Goal: Task Accomplishment & Management: Manage account settings

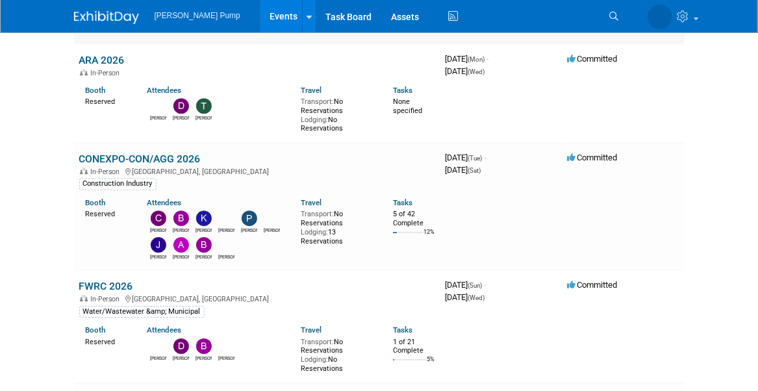
scroll to position [1429, 0]
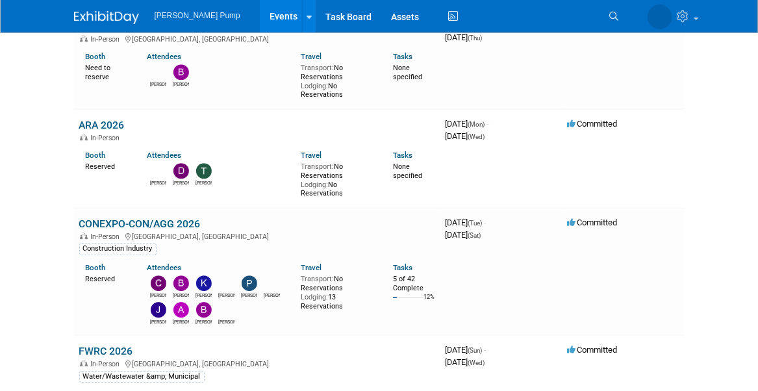
drag, startPoint x: 134, startPoint y: 219, endPoint x: 142, endPoint y: 219, distance: 7.8
click at [134, 219] on link "CONEXPO-CON/AGG 2026" at bounding box center [140, 224] width 122 height 12
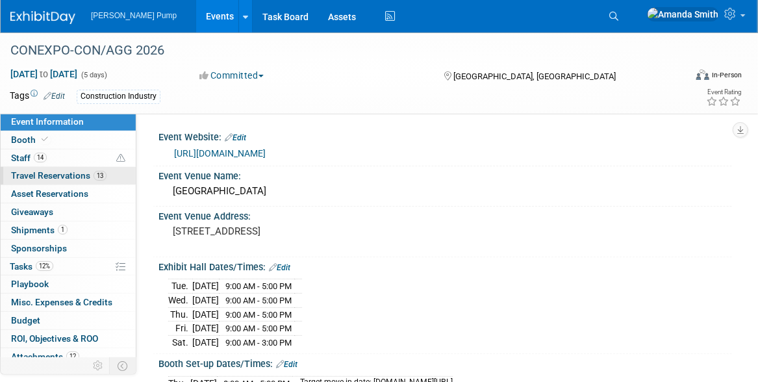
click at [23, 176] on span "Travel Reservations 13" at bounding box center [59, 175] width 96 height 10
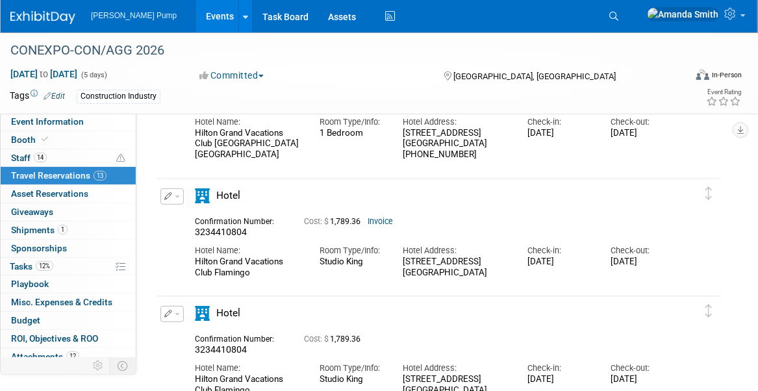
scroll to position [130, 0]
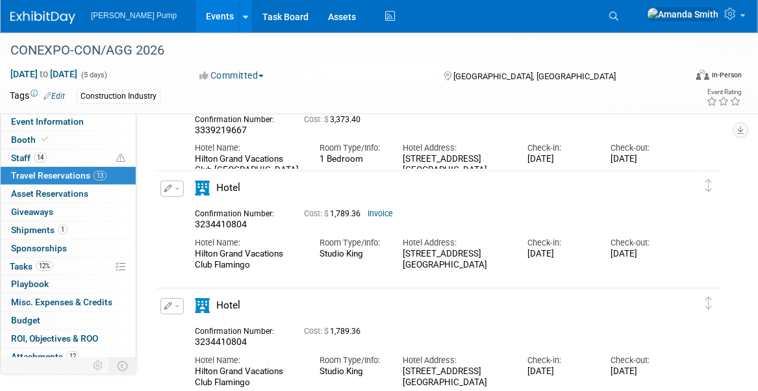
click at [164, 185] on icon "button" at bounding box center [168, 189] width 8 height 8
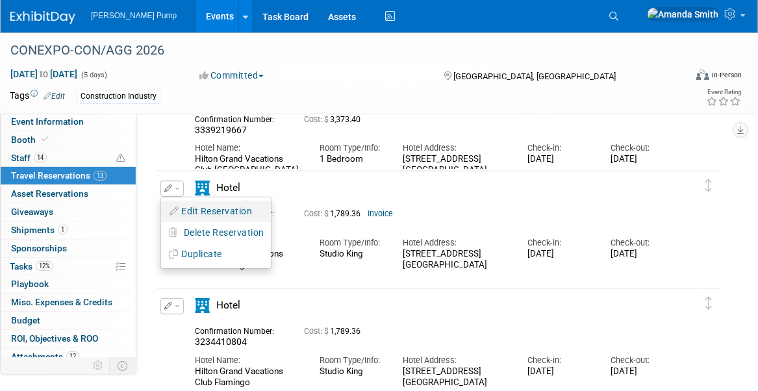
click at [194, 210] on button "Edit Reservation" at bounding box center [216, 211] width 110 height 19
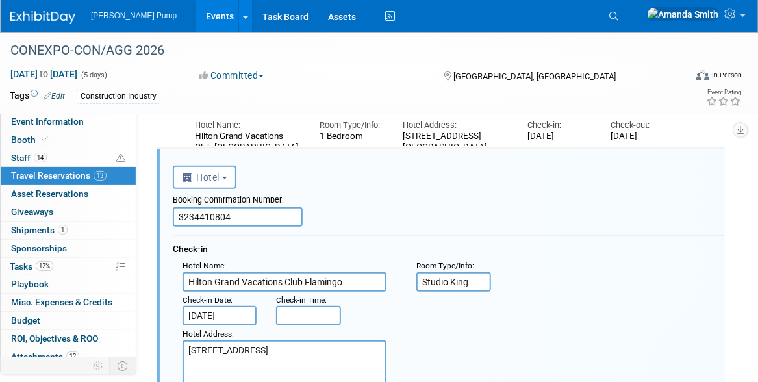
scroll to position [0, 0]
drag, startPoint x: 255, startPoint y: 214, endPoint x: 144, endPoint y: 216, distance: 110.5
click at [144, 216] on div "Event Website: Edit [URL][DOMAIN_NAME] Event Venue Name: [GEOGRAPHIC_DATA] Even…" at bounding box center [434, 94] width 596 height 268
paste input "# 3337130386"
drag, startPoint x: 186, startPoint y: 214, endPoint x: 175, endPoint y: 212, distance: 10.6
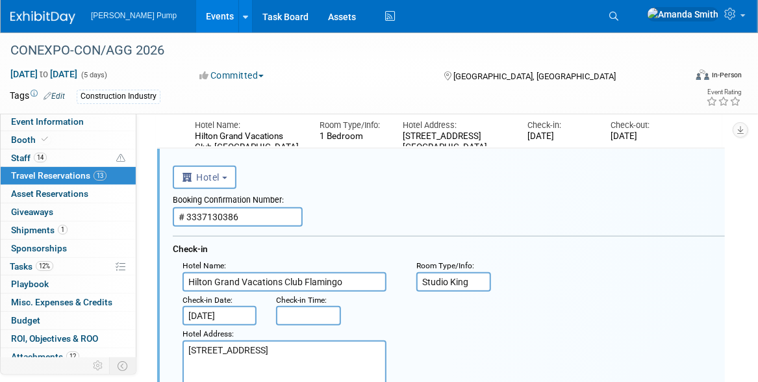
click at [175, 212] on input "# 3337130386" at bounding box center [238, 216] width 130 height 19
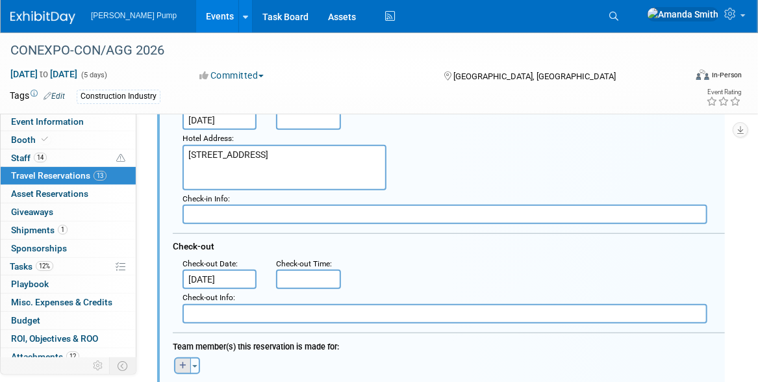
type input "3337130386"
click at [184, 362] on icon "button" at bounding box center [182, 366] width 7 height 8
select select
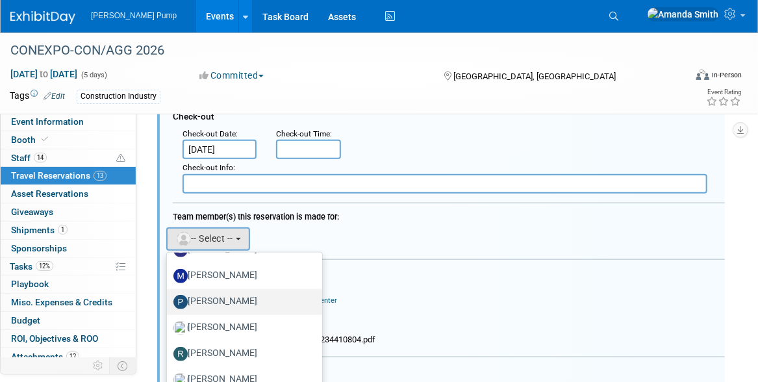
scroll to position [520, 0]
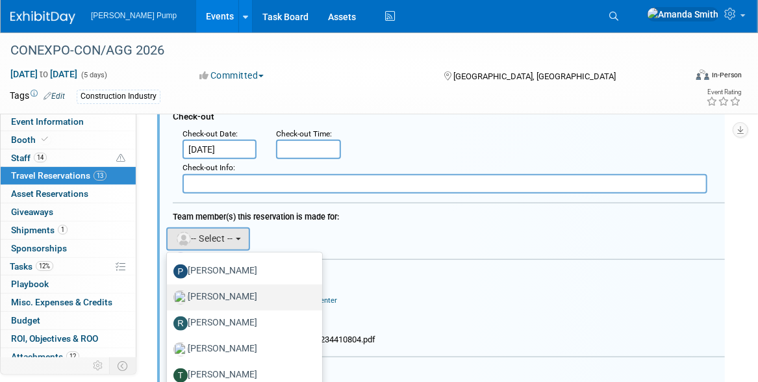
click at [215, 293] on label "[PERSON_NAME]" at bounding box center [241, 297] width 136 height 21
click at [169, 293] on input "[PERSON_NAME]" at bounding box center [164, 296] width 8 height 8
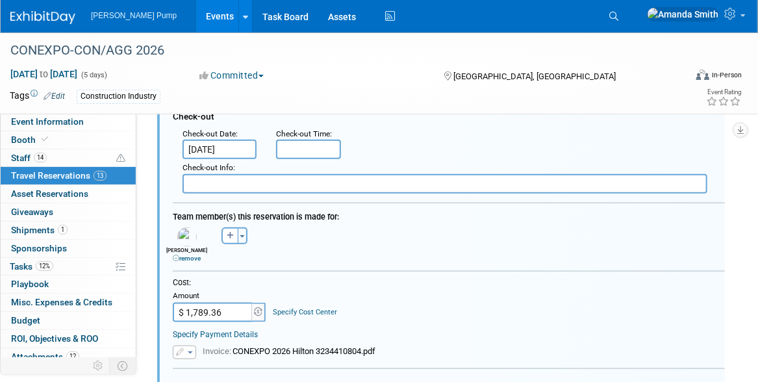
click at [489, 121] on div "Check-out" at bounding box center [449, 113] width 552 height 21
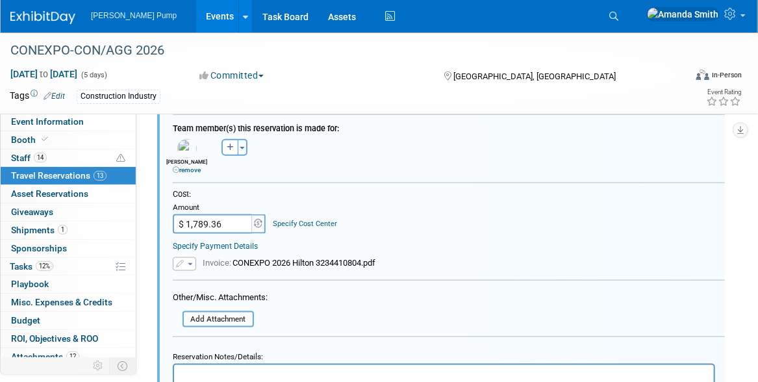
scroll to position [543, 0]
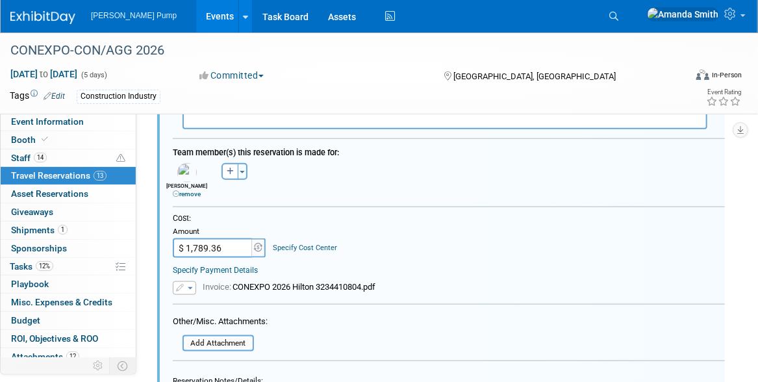
click at [188, 287] on span "button" at bounding box center [190, 288] width 5 height 3
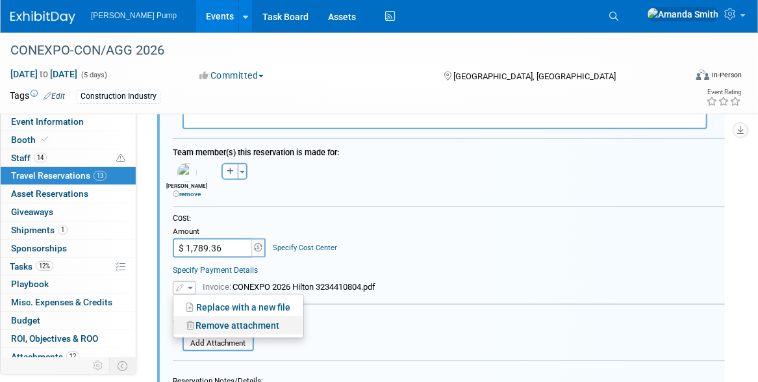
click at [212, 317] on link "Remove attachment" at bounding box center [238, 325] width 130 height 18
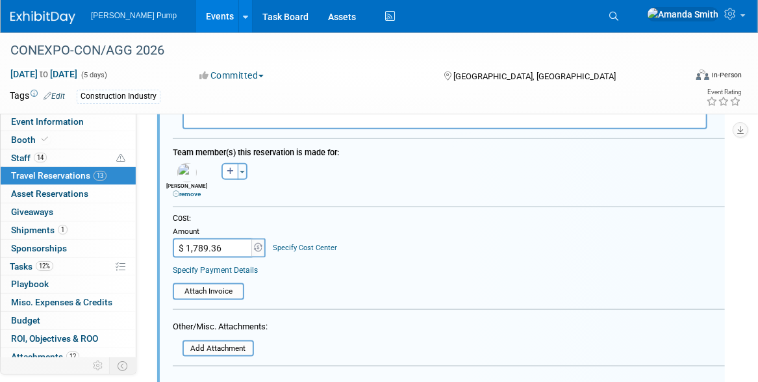
click at [305, 279] on div "Replace with a new file Remove attachment" at bounding box center [449, 286] width 552 height 29
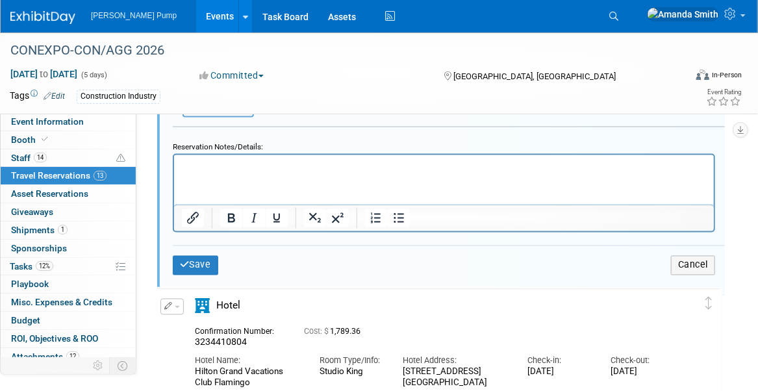
scroll to position [802, 0]
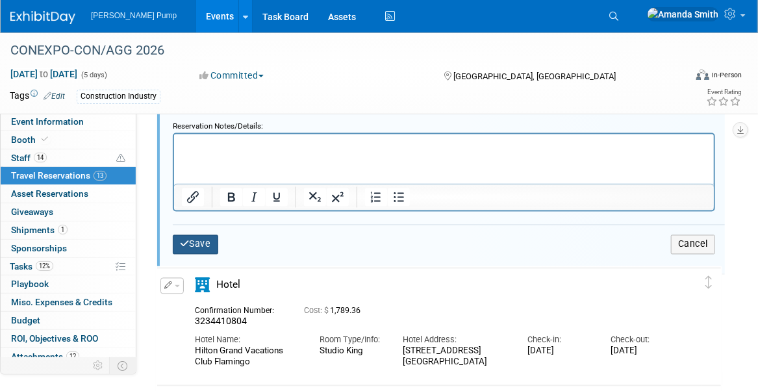
click at [210, 240] on button "Save" at bounding box center [195, 244] width 45 height 19
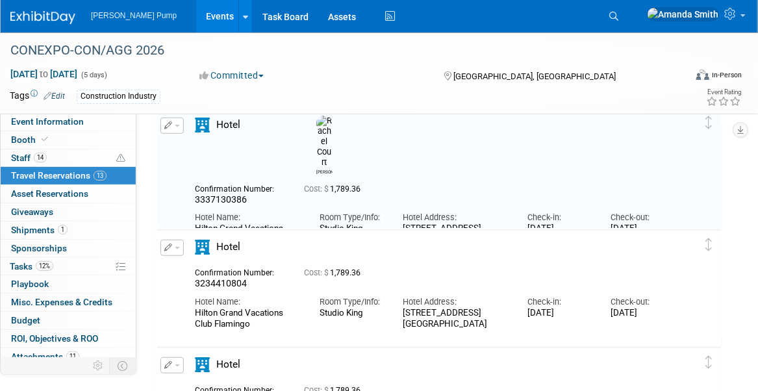
scroll to position [283, 0]
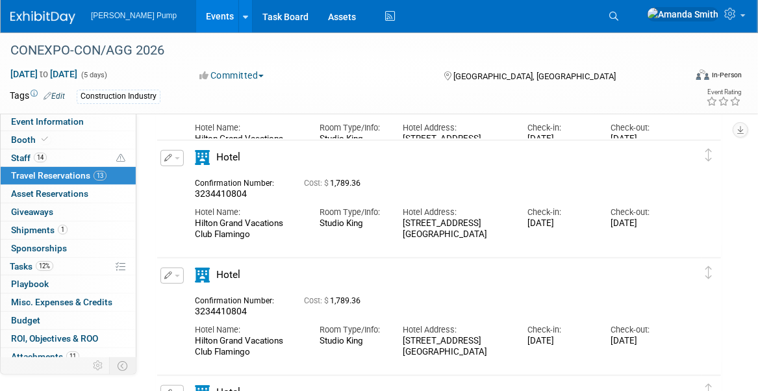
click at [170, 154] on icon "button" at bounding box center [168, 158] width 8 height 8
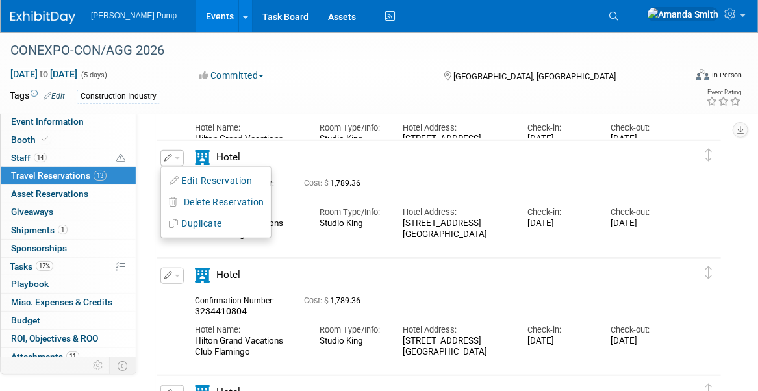
drag, startPoint x: 199, startPoint y: 177, endPoint x: 239, endPoint y: 183, distance: 40.1
click at [200, 177] on button "Edit Reservation" at bounding box center [216, 181] width 110 height 19
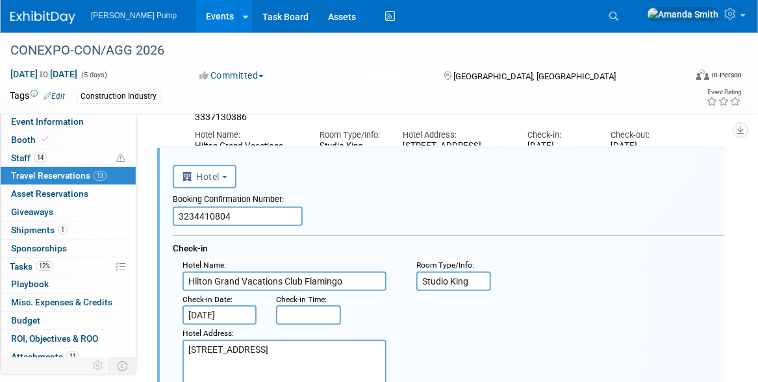
scroll to position [275, 0]
drag, startPoint x: 246, startPoint y: 216, endPoint x: 133, endPoint y: 220, distance: 113.1
paste input "# 3337130386"
drag, startPoint x: 185, startPoint y: 214, endPoint x: 175, endPoint y: 212, distance: 9.9
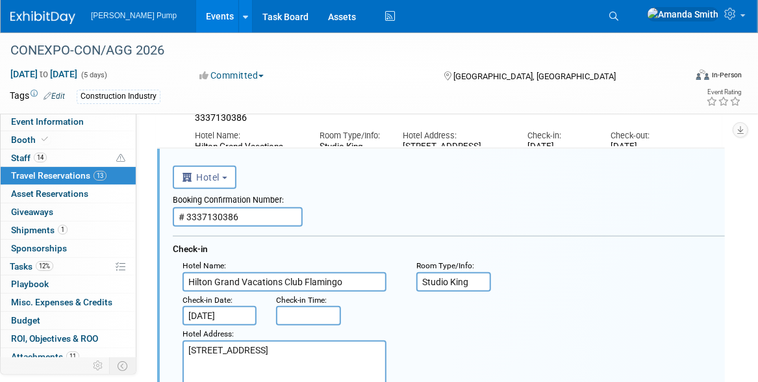
click at [175, 212] on input "# 3337130386" at bounding box center [238, 216] width 130 height 19
type input "3337130386"
click at [450, 337] on div "Hotel Address : [STREET_ADDRESS]" at bounding box center [454, 356] width 562 height 60
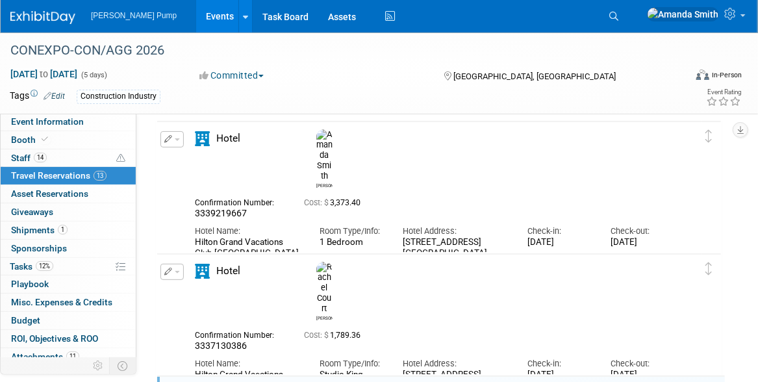
scroll to position [15, 0]
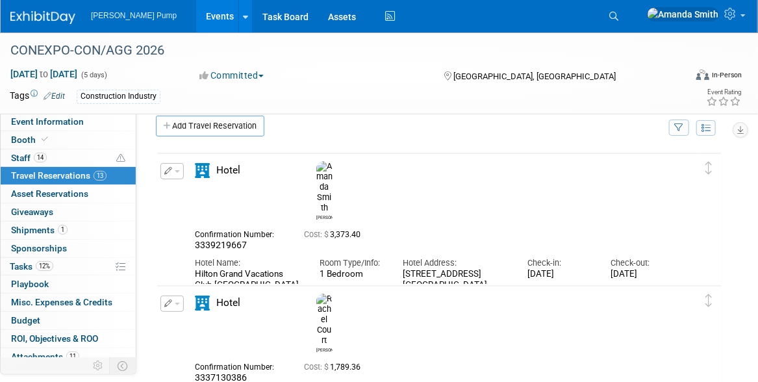
click at [163, 302] on button "button" at bounding box center [171, 304] width 23 height 16
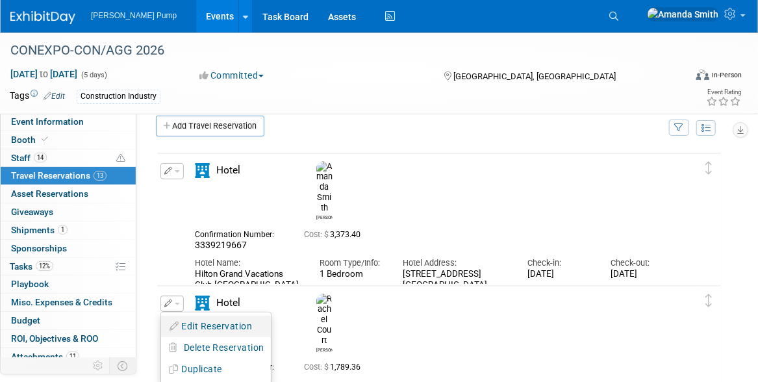
click at [186, 324] on button "Edit Reservation" at bounding box center [216, 326] width 110 height 19
select select "2"
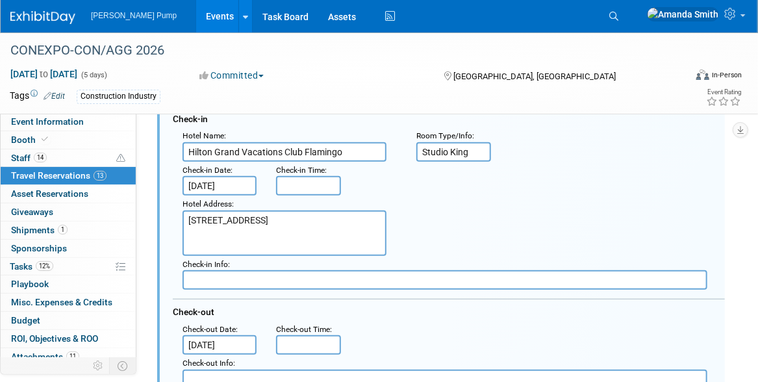
scroll to position [348, 0]
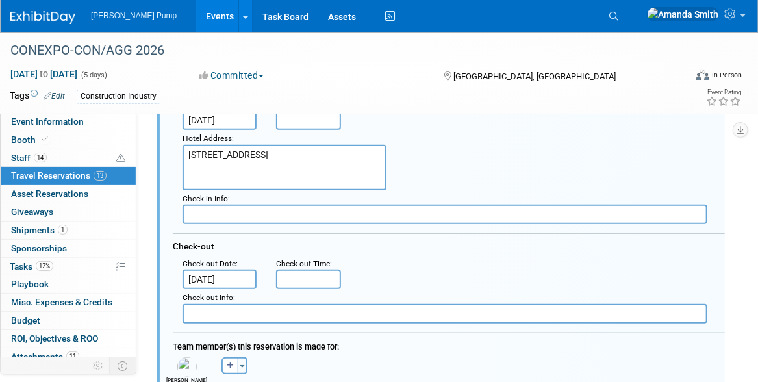
click at [243, 275] on input "[DATE]" at bounding box center [220, 279] width 74 height 19
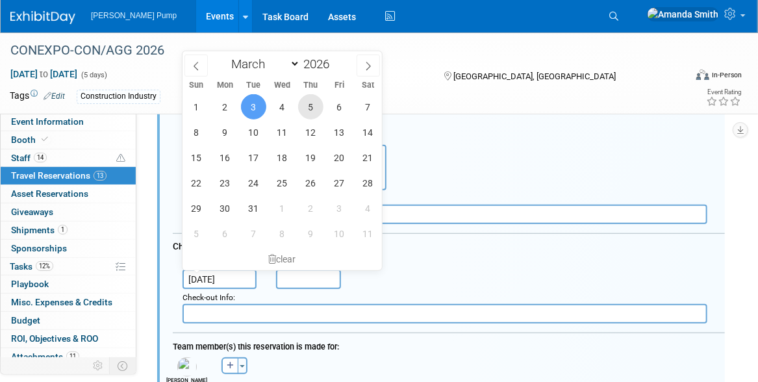
click at [311, 110] on span "5" at bounding box center [310, 106] width 25 height 25
type input "[DATE]"
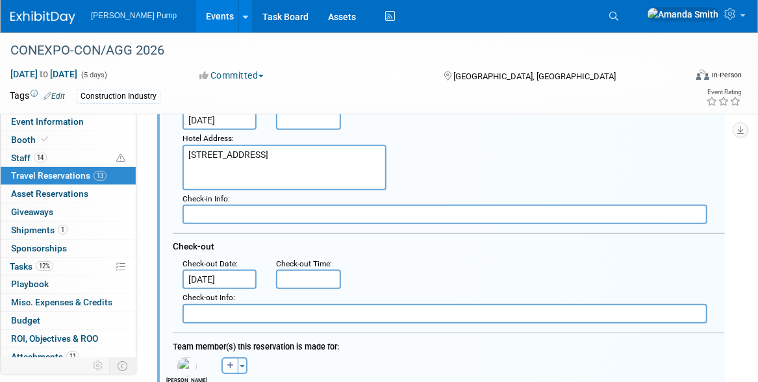
click at [485, 261] on div ": Check-out Date : [DATE] Check-out Time :" at bounding box center [454, 272] width 562 height 34
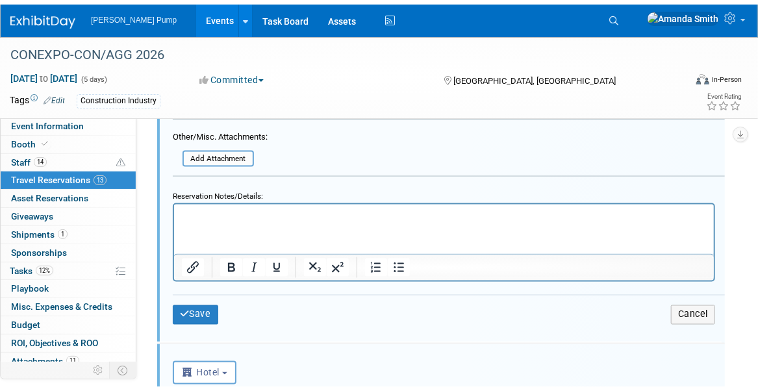
scroll to position [738, 0]
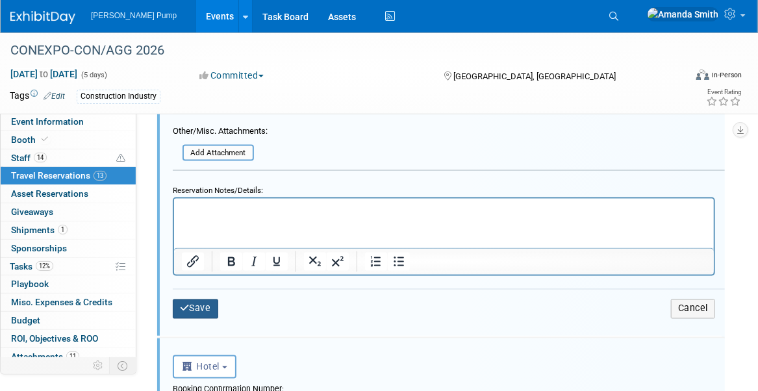
click at [196, 301] on button "Save" at bounding box center [195, 309] width 45 height 19
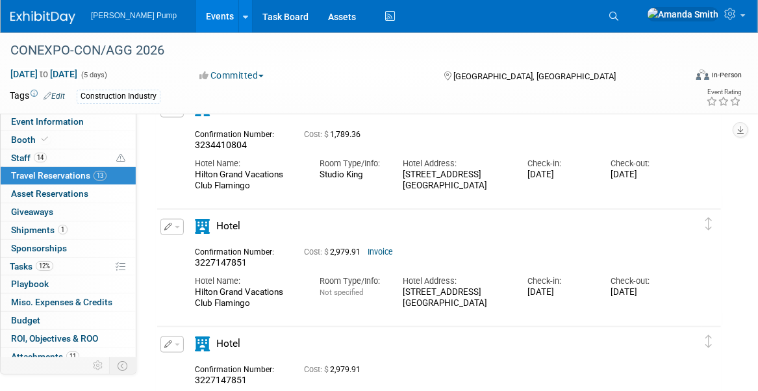
scroll to position [153, 0]
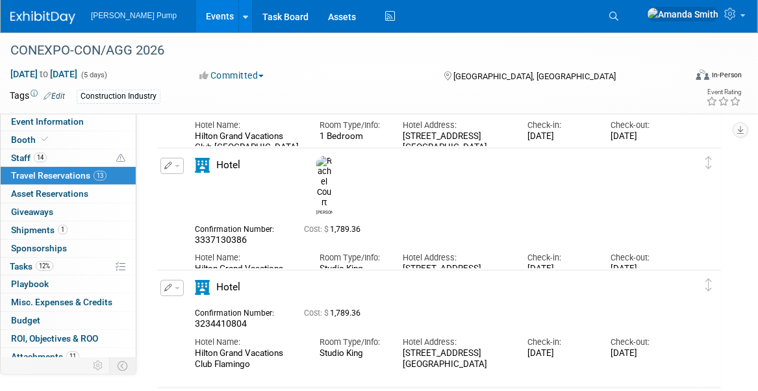
click at [164, 284] on icon "button" at bounding box center [168, 288] width 8 height 8
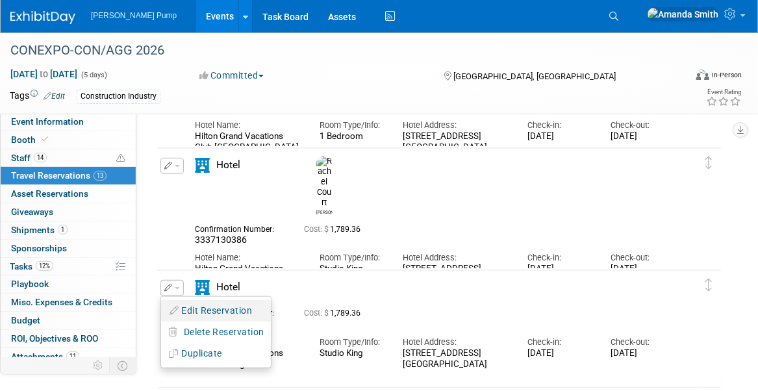
click at [231, 308] on button "Edit Reservation" at bounding box center [216, 310] width 110 height 19
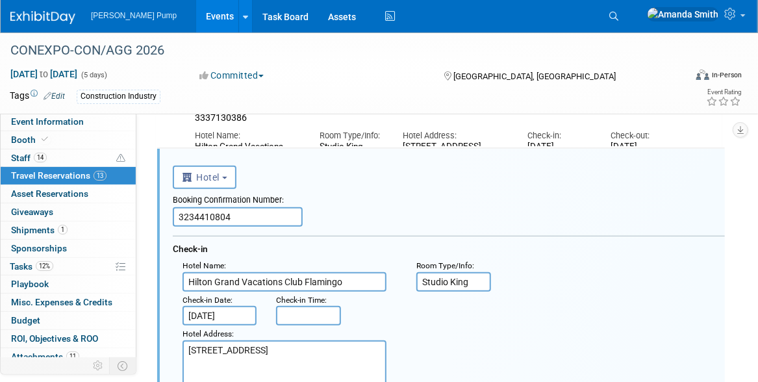
scroll to position [0, 0]
drag, startPoint x: 250, startPoint y: 220, endPoint x: 109, endPoint y: 223, distance: 140.4
paste input "# 3337130386"
click at [185, 213] on input "# 3337130386" at bounding box center [238, 216] width 130 height 19
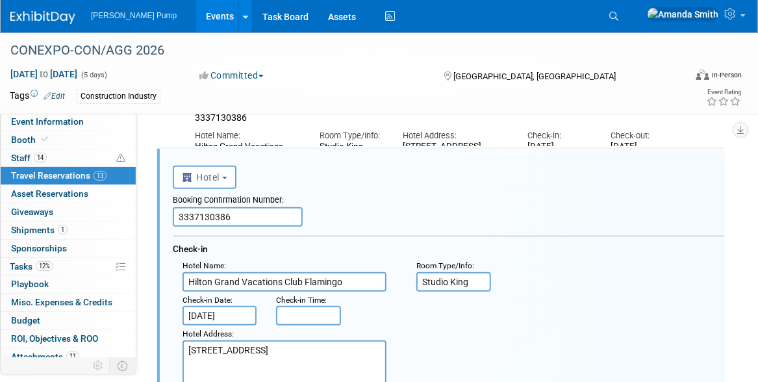
type input "3337130386"
click at [442, 302] on div ": Check-in Date : [DATE] Check-in Time :" at bounding box center [454, 309] width 562 height 34
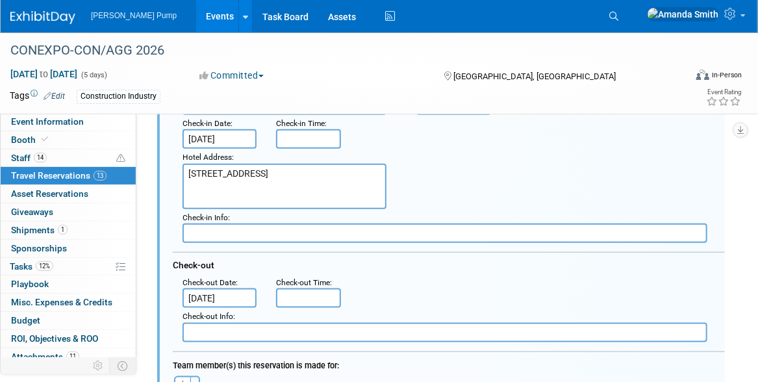
scroll to position [470, 0]
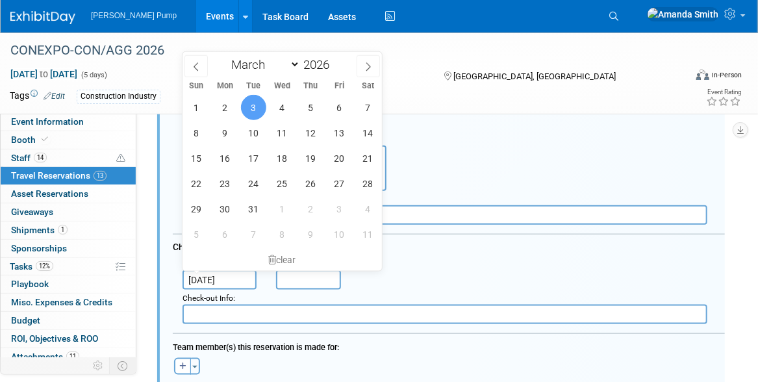
click at [227, 278] on input "[DATE]" at bounding box center [220, 279] width 74 height 19
click at [307, 103] on span "5" at bounding box center [310, 107] width 25 height 25
type input "[DATE]"
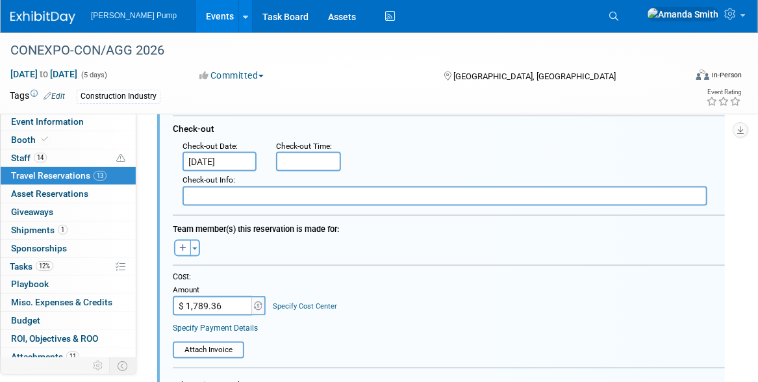
scroll to position [600, 0]
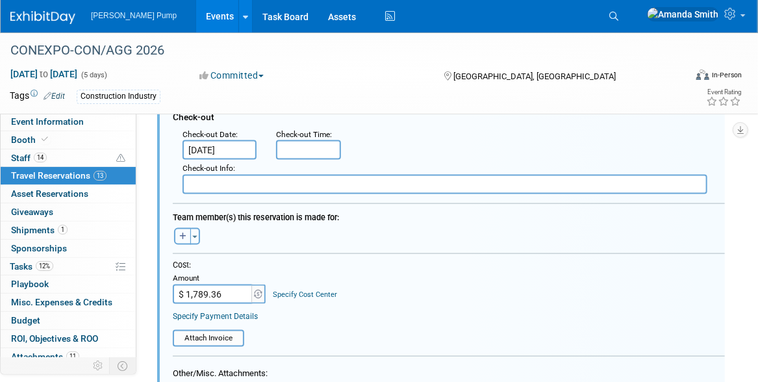
click at [185, 233] on icon "button" at bounding box center [182, 237] width 7 height 8
select select
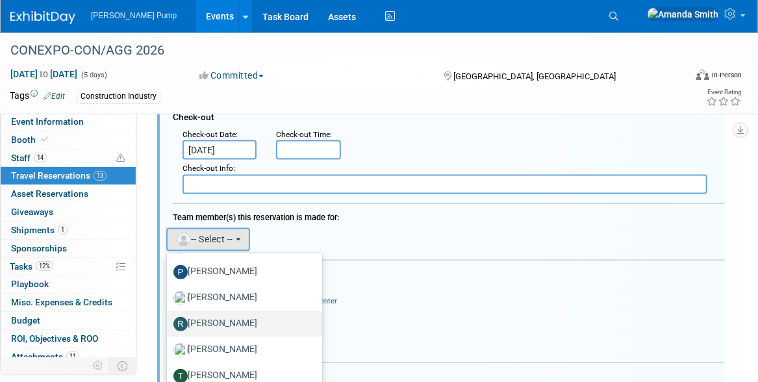
scroll to position [543, 0]
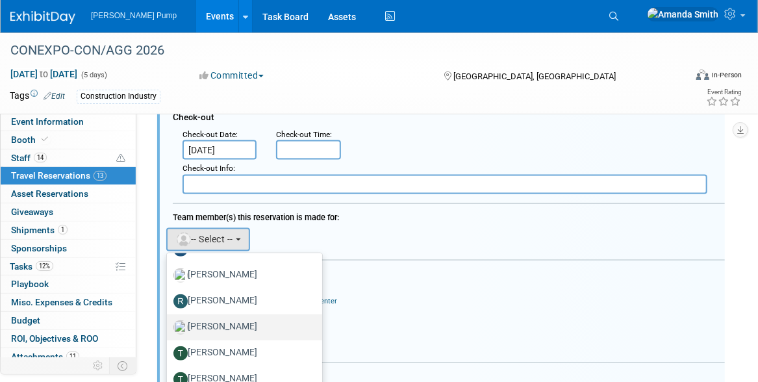
click at [264, 322] on label "[PERSON_NAME]" at bounding box center [241, 327] width 136 height 21
click at [169, 322] on input "[PERSON_NAME]" at bounding box center [164, 326] width 8 height 8
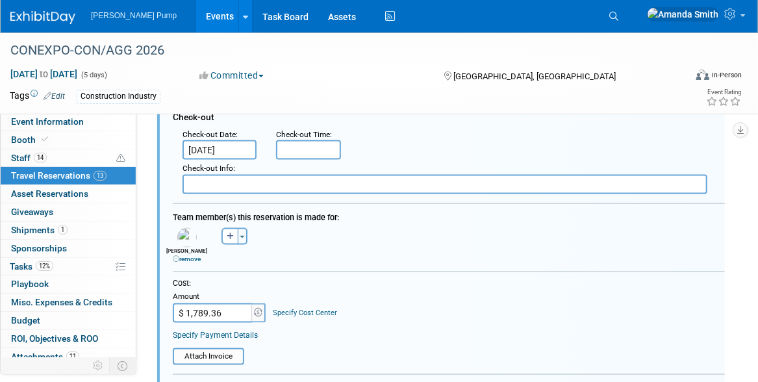
click at [548, 229] on div "[PERSON_NAME] remove [PERSON_NAME] (me) remove [PERSON_NAME] remove" at bounding box center [449, 244] width 572 height 38
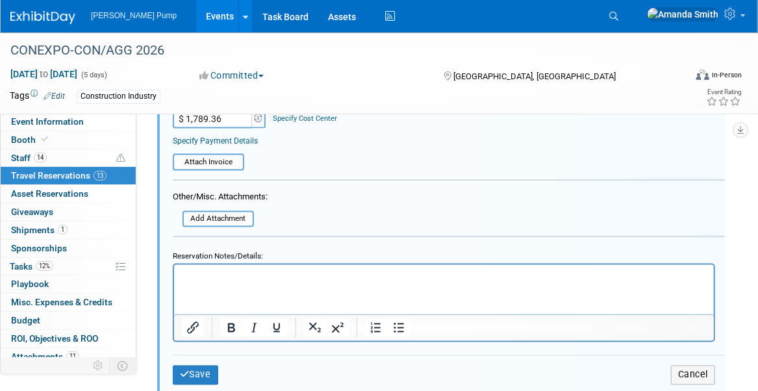
scroll to position [795, 0]
click at [194, 365] on button "Save" at bounding box center [195, 374] width 45 height 19
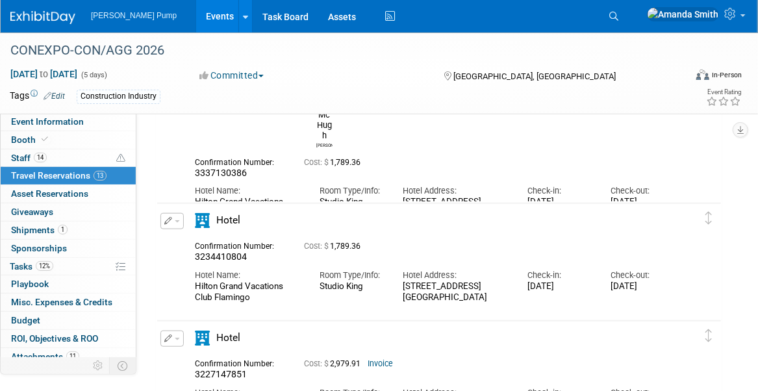
scroll to position [405, 0]
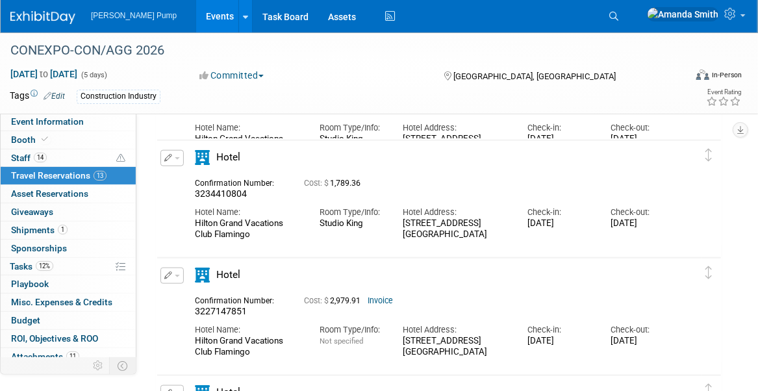
click at [168, 154] on icon "button" at bounding box center [168, 158] width 8 height 8
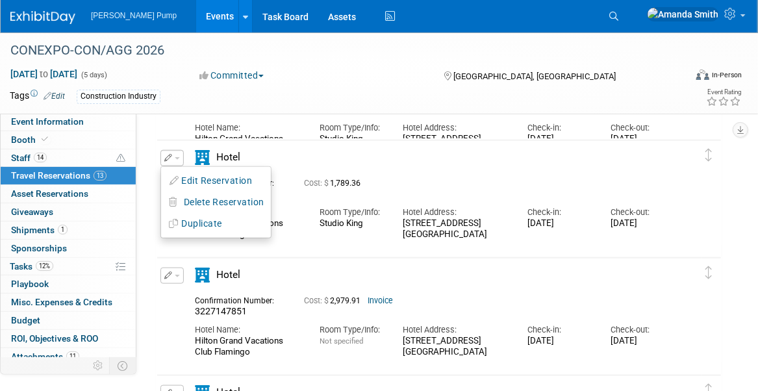
click at [208, 174] on button "Edit Reservation" at bounding box center [216, 181] width 110 height 19
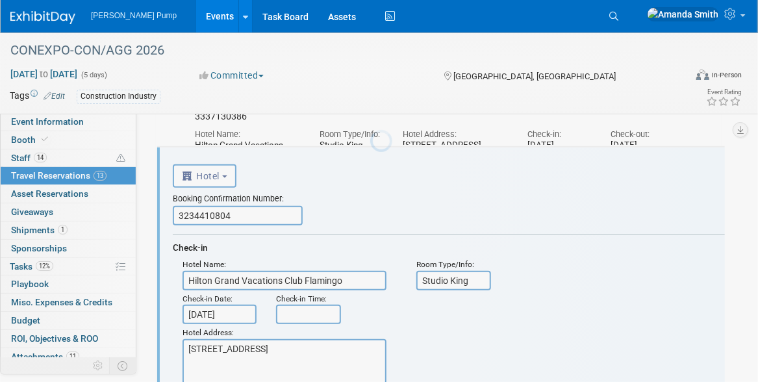
scroll to position [0, 0]
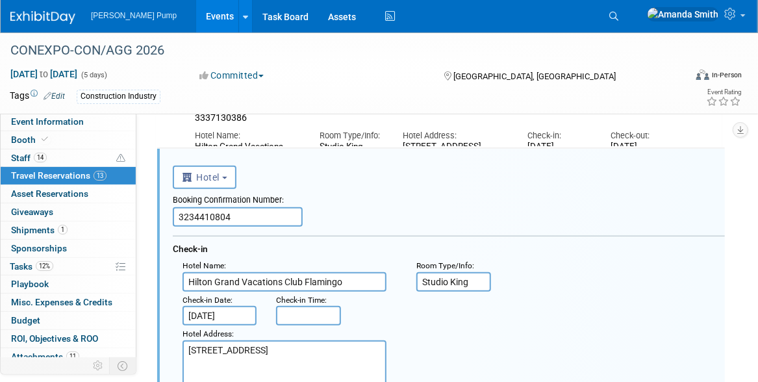
drag, startPoint x: 235, startPoint y: 218, endPoint x: 168, endPoint y: 212, distance: 66.5
paste input "# 3337130386"
drag, startPoint x: 187, startPoint y: 213, endPoint x: 165, endPoint y: 216, distance: 22.3
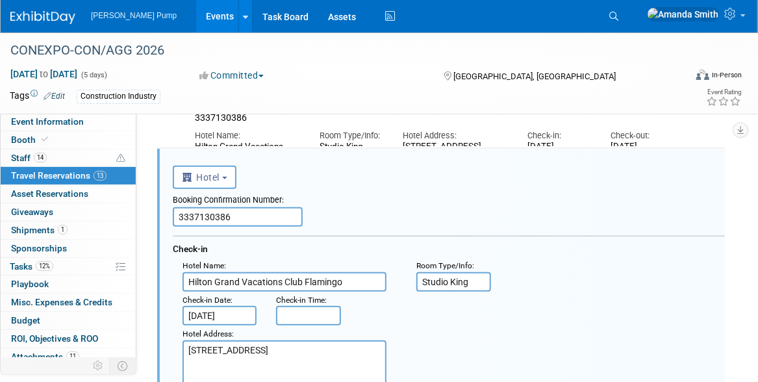
type input "3337130386"
click at [493, 330] on div "Hotel Address : [STREET_ADDRESS]" at bounding box center [454, 356] width 562 height 60
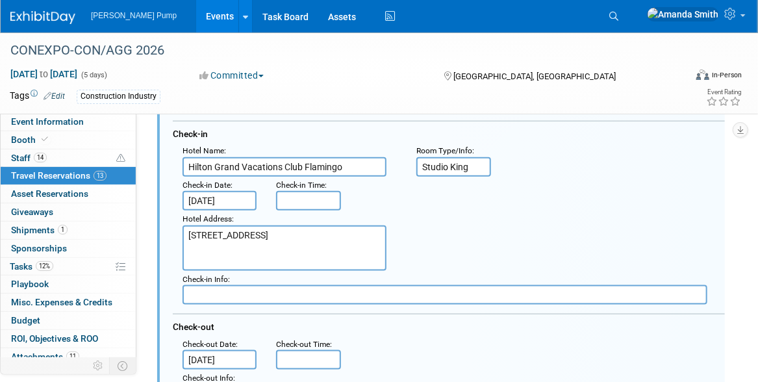
scroll to position [592, 0]
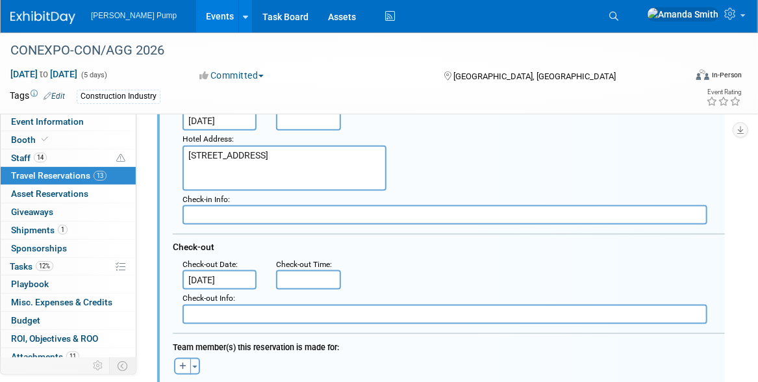
click at [220, 277] on input "[DATE]" at bounding box center [220, 279] width 74 height 19
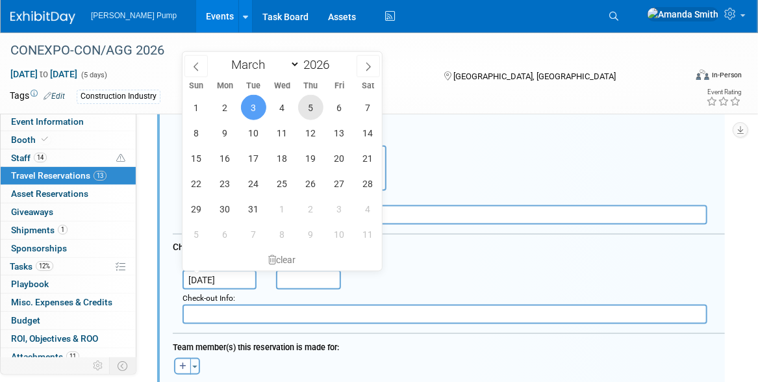
click at [305, 105] on span "5" at bounding box center [310, 107] width 25 height 25
type input "[DATE]"
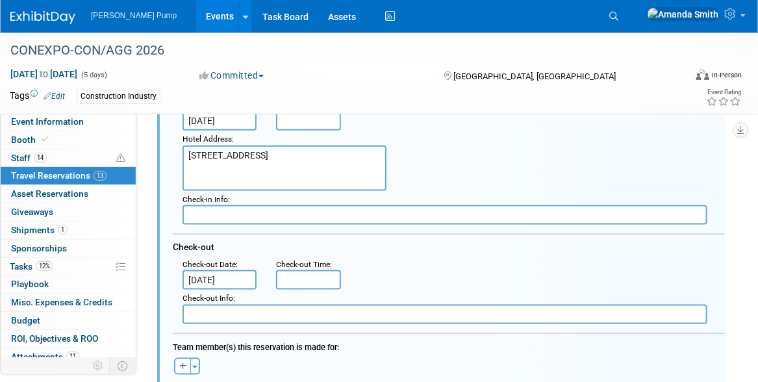
click at [424, 269] on div ": Check-out Date : [DATE] Check-out Time :" at bounding box center [454, 273] width 562 height 34
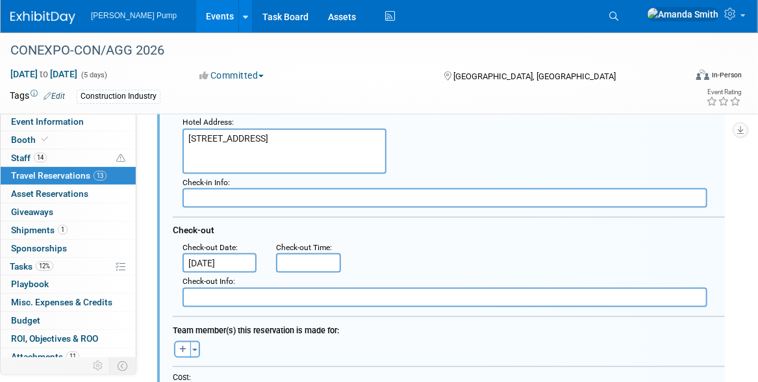
scroll to position [657, 0]
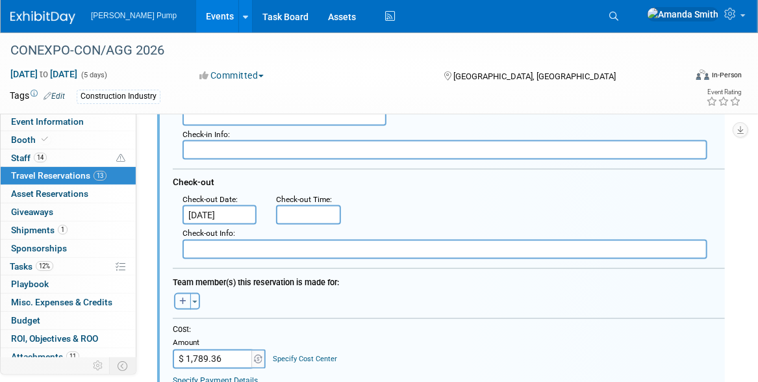
click at [179, 298] on icon "button" at bounding box center [182, 302] width 7 height 8
select select
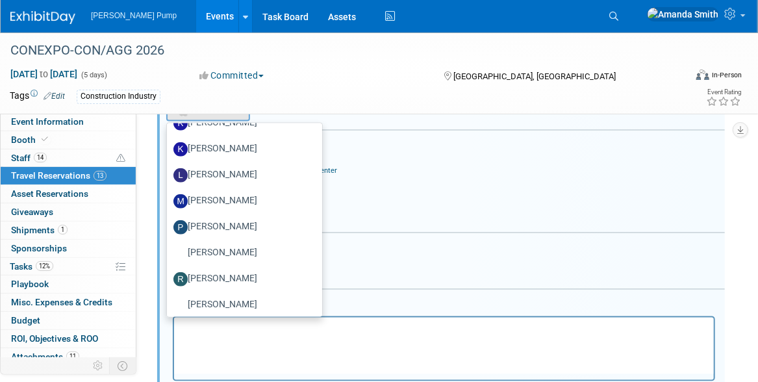
scroll to position [413, 0]
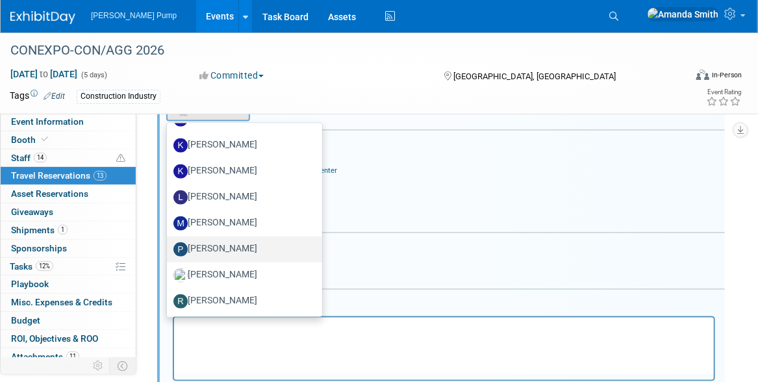
click at [226, 240] on label "[PERSON_NAME]" at bounding box center [241, 249] width 136 height 21
click at [169, 244] on input "[PERSON_NAME]" at bounding box center [164, 248] width 8 height 8
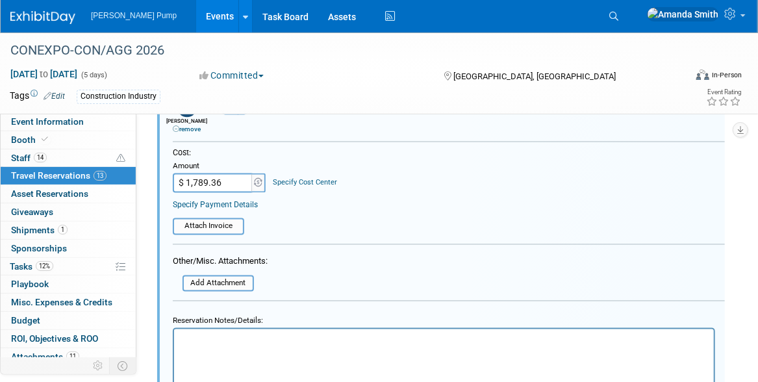
click at [468, 194] on div "Cost: Amount $ 1,789.36 Specify Cost Center Cost Center -- Not Specified --" at bounding box center [449, 179] width 552 height 62
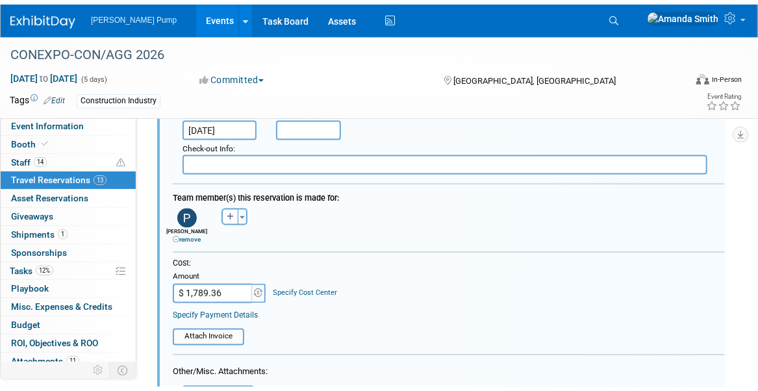
scroll to position [917, 0]
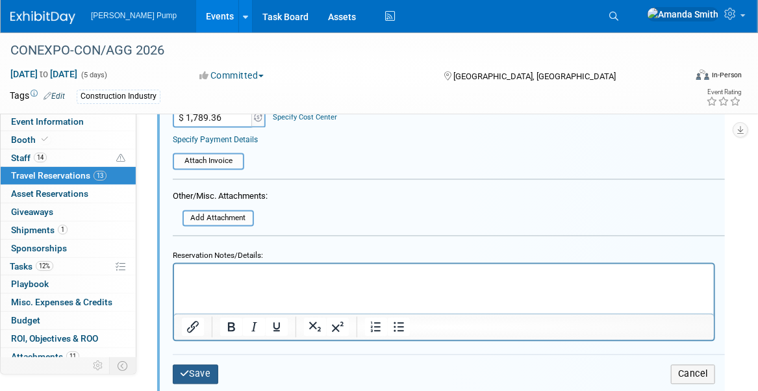
click at [205, 365] on button "Save" at bounding box center [195, 374] width 45 height 19
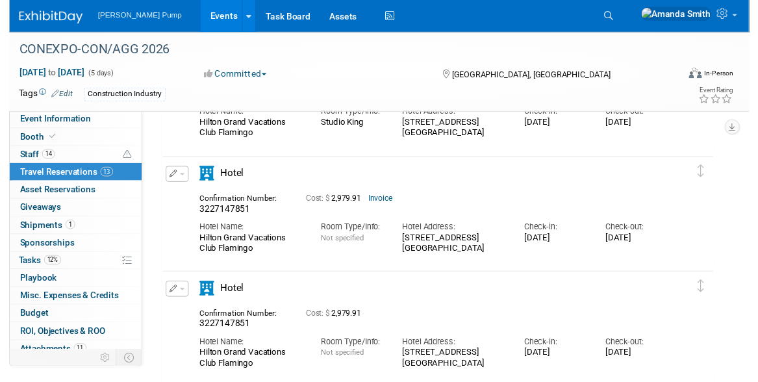
scroll to position [520, 0]
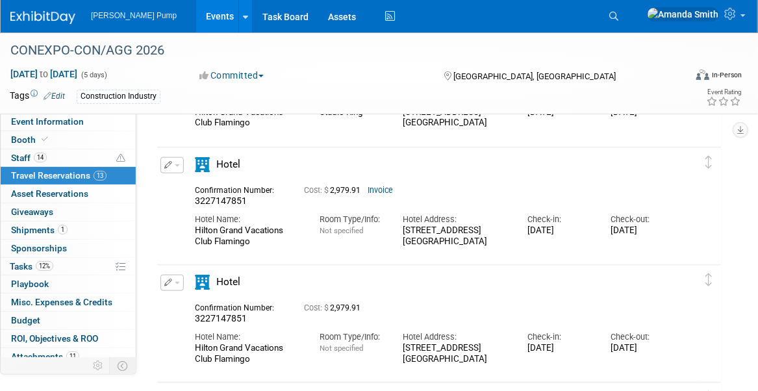
click at [168, 163] on icon "button" at bounding box center [168, 165] width 8 height 8
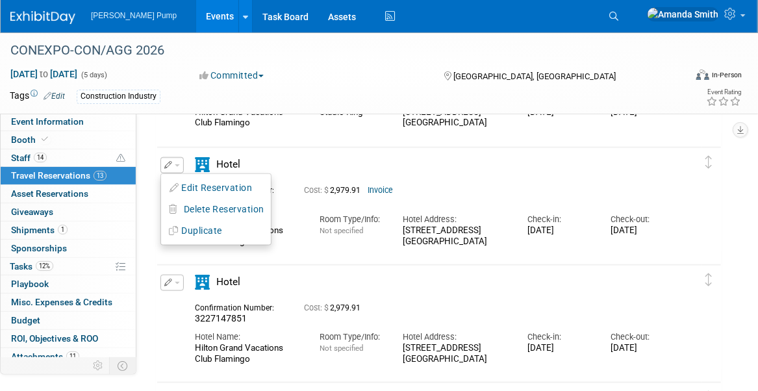
click at [201, 185] on button "Edit Reservation" at bounding box center [216, 188] width 110 height 19
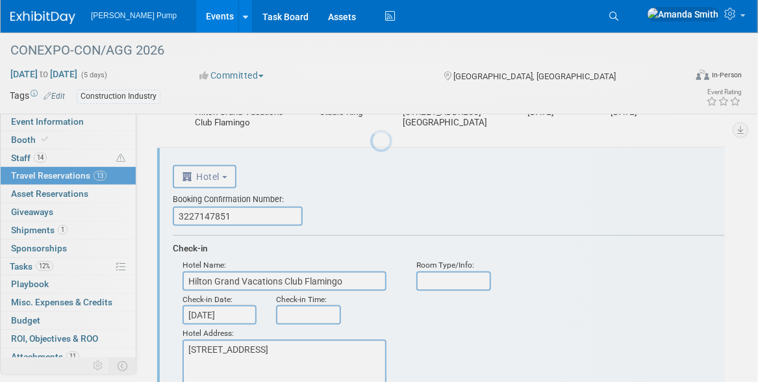
scroll to position [519, 0]
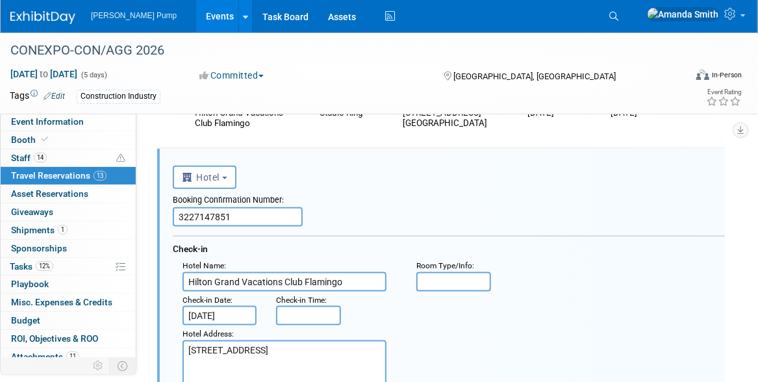
drag, startPoint x: 236, startPoint y: 220, endPoint x: 144, endPoint y: 228, distance: 92.0
paste input "341790074"
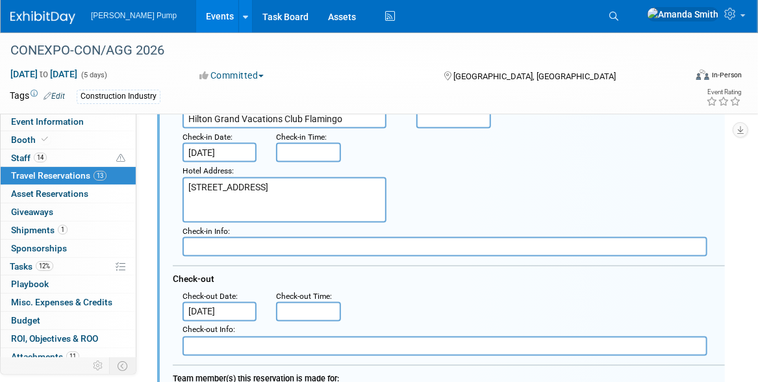
scroll to position [714, 0]
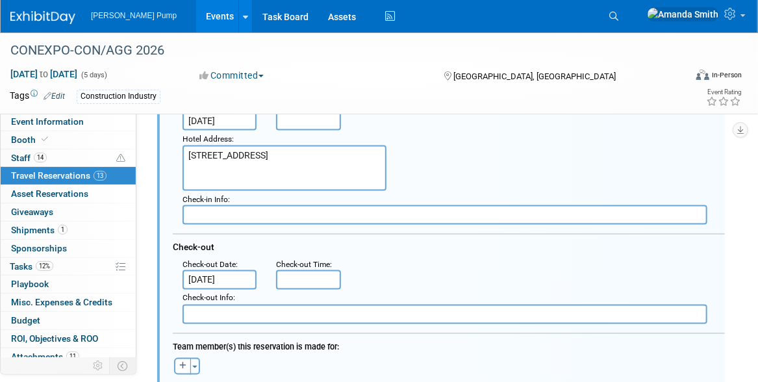
type input "3341790074"
click at [203, 279] on input "[DATE]" at bounding box center [220, 279] width 74 height 19
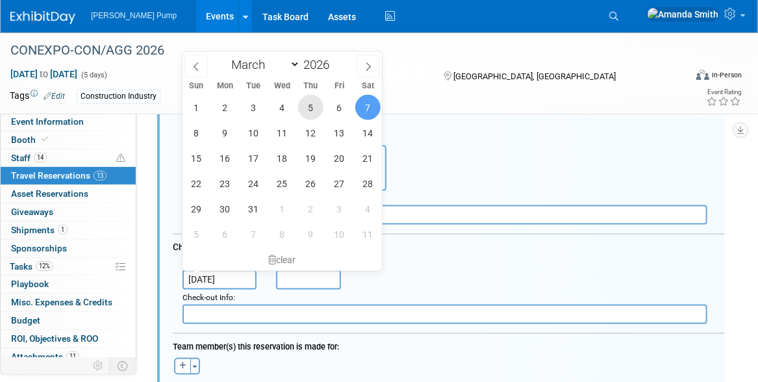
click at [314, 100] on span "5" at bounding box center [310, 107] width 25 height 25
type input "[DATE]"
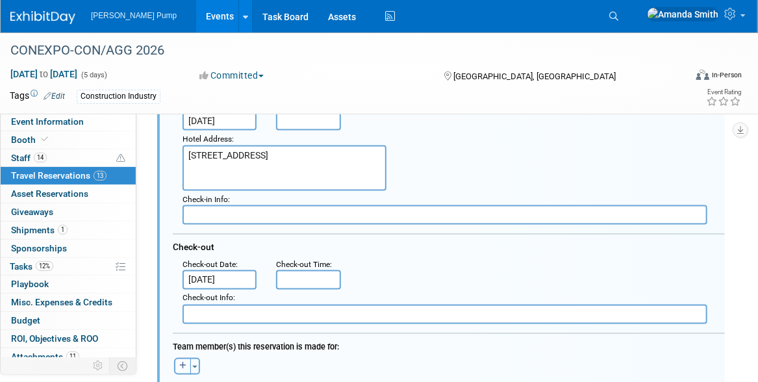
click at [185, 363] on icon "button" at bounding box center [182, 367] width 7 height 8
select select
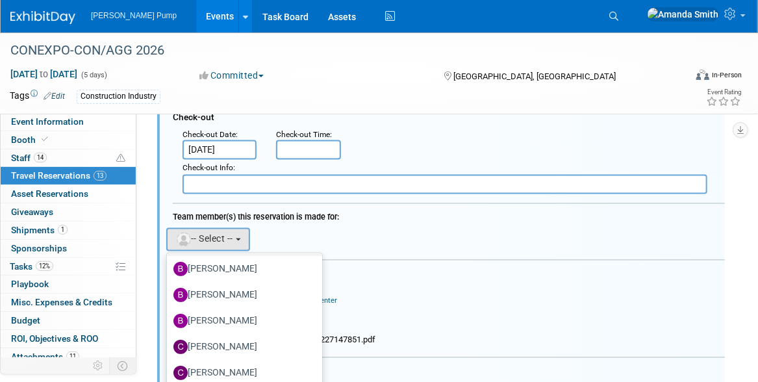
scroll to position [130, 0]
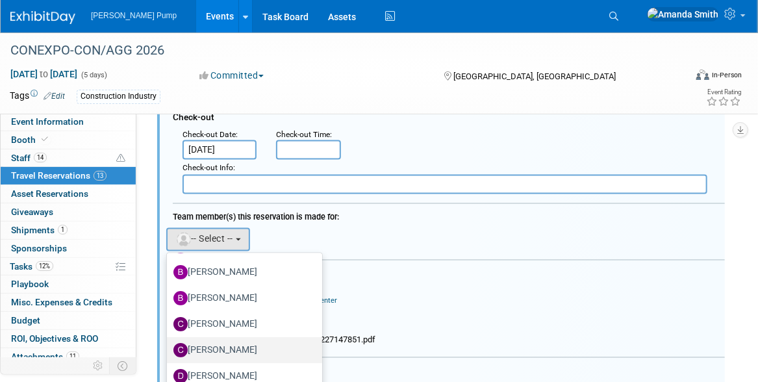
click at [207, 344] on label "[PERSON_NAME]" at bounding box center [241, 350] width 136 height 21
click at [169, 344] on input "[PERSON_NAME]" at bounding box center [164, 348] width 8 height 8
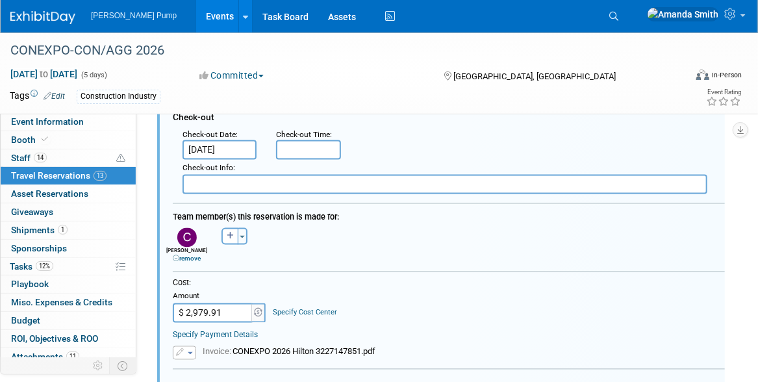
click at [415, 250] on div "[PERSON_NAME] remove [PERSON_NAME] (me) remove [PERSON_NAME] remove" at bounding box center [449, 244] width 572 height 38
click at [177, 349] on icon "button" at bounding box center [181, 353] width 10 height 8
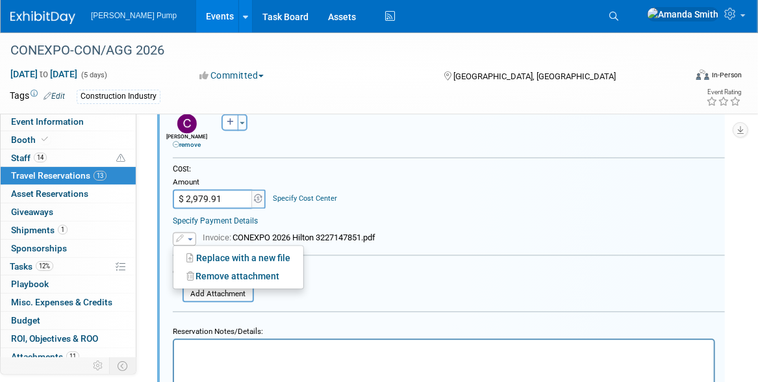
scroll to position [974, 0]
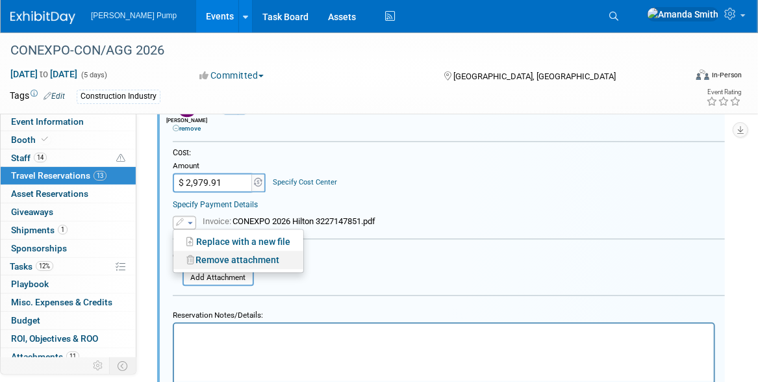
drag, startPoint x: 220, startPoint y: 250, endPoint x: 235, endPoint y: 249, distance: 14.4
click at [221, 251] on link "Remove attachment" at bounding box center [238, 260] width 130 height 18
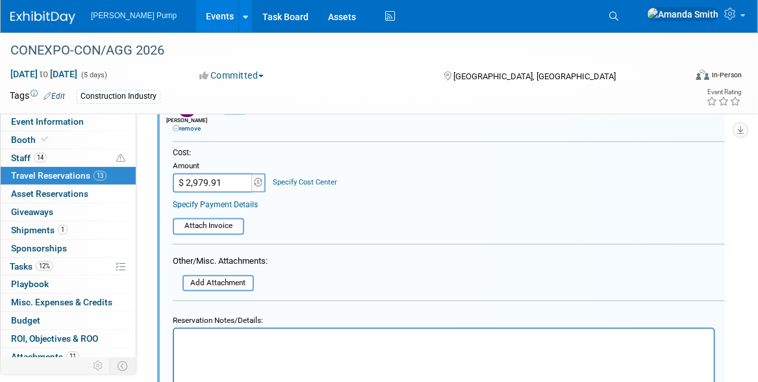
click at [405, 224] on div "Replace with a new file Remove attachment" at bounding box center [449, 221] width 552 height 29
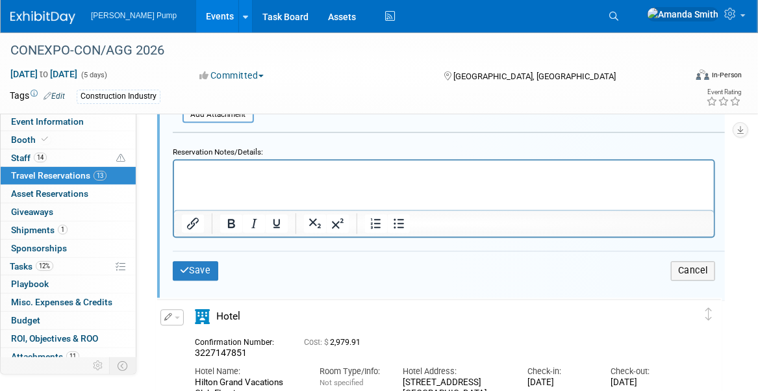
scroll to position [1169, 0]
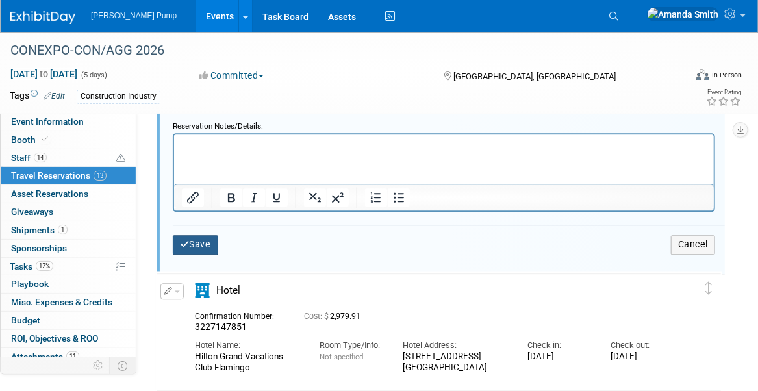
click at [201, 241] on button "Save" at bounding box center [195, 244] width 45 height 19
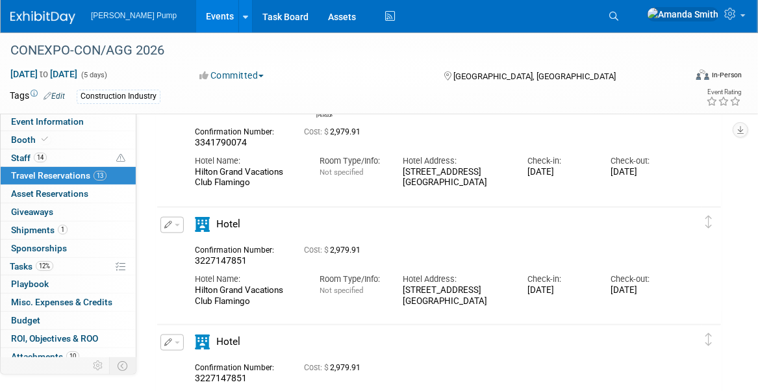
scroll to position [584, 0]
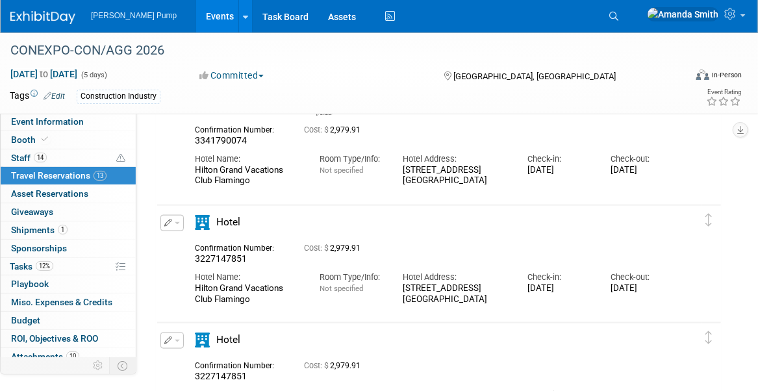
click at [167, 221] on icon "button" at bounding box center [168, 223] width 8 height 8
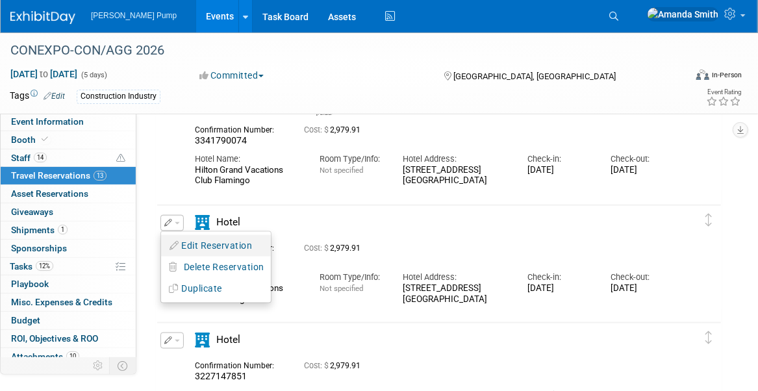
click at [203, 245] on button "Edit Reservation" at bounding box center [216, 246] width 110 height 19
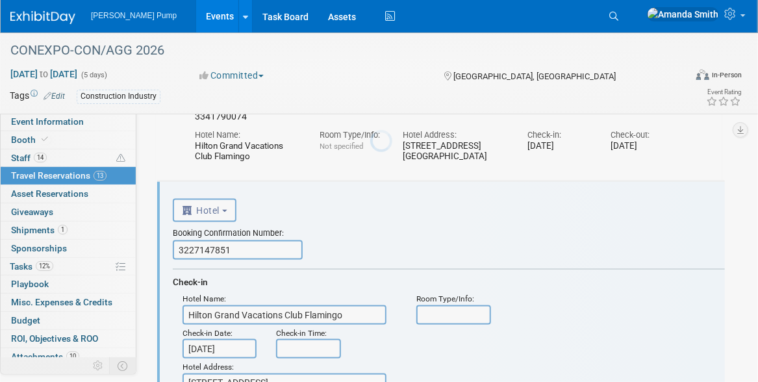
scroll to position [641, 0]
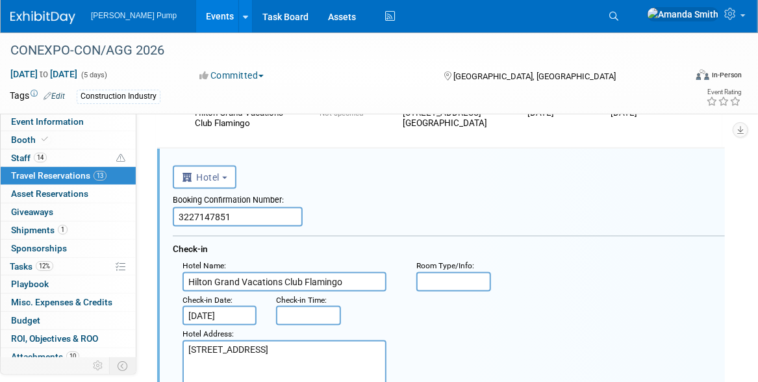
drag, startPoint x: 251, startPoint y: 215, endPoint x: 144, endPoint y: 223, distance: 106.8
paste input "341790074"
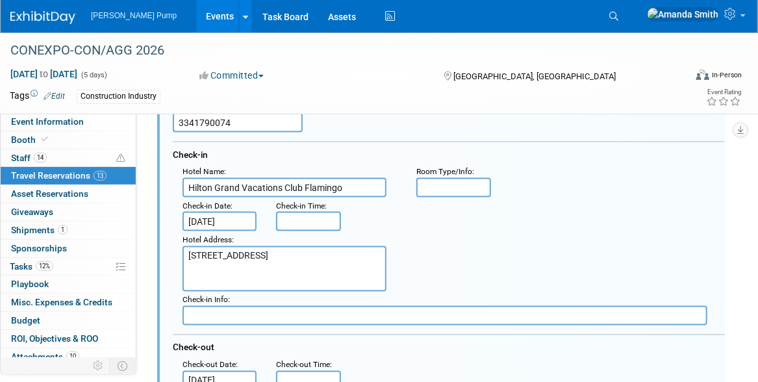
scroll to position [771, 0]
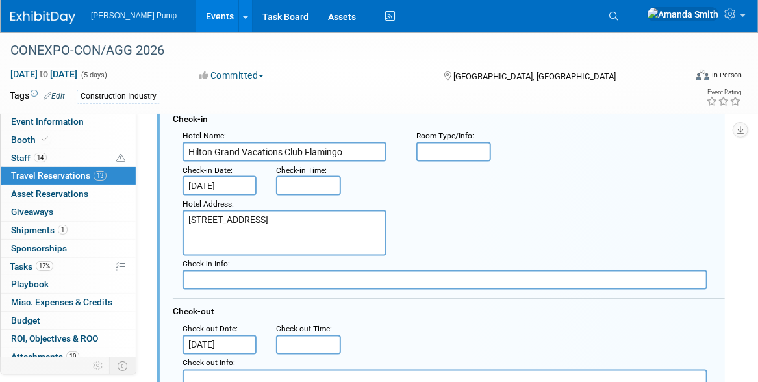
type input "3341790074"
click at [218, 344] on input "[DATE]" at bounding box center [220, 344] width 74 height 19
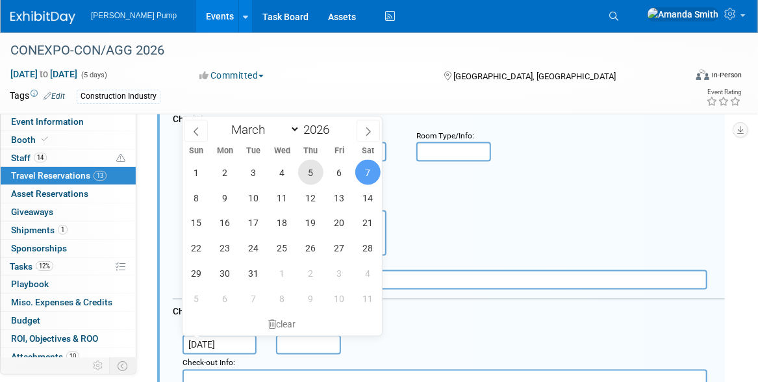
click at [309, 170] on span "5" at bounding box center [310, 172] width 25 height 25
type input "[DATE]"
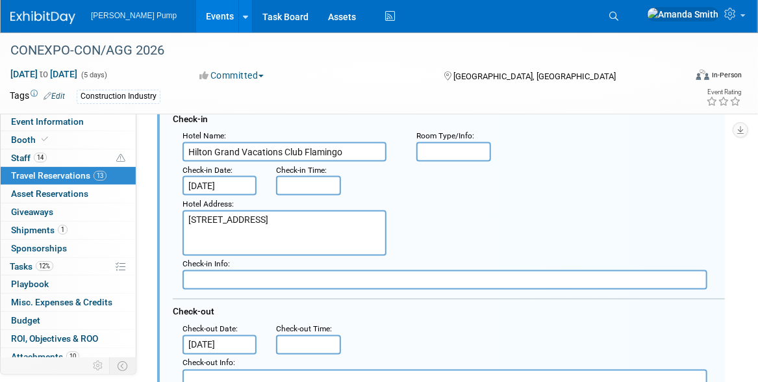
click at [379, 321] on div ": Check-out Date : [DATE] Check-out Time :" at bounding box center [454, 338] width 562 height 34
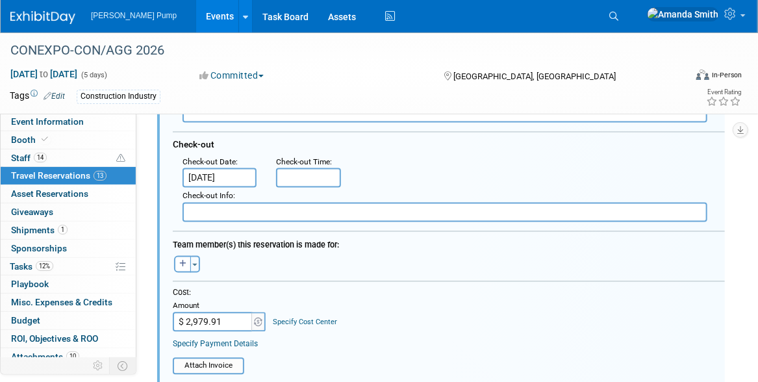
scroll to position [966, 0]
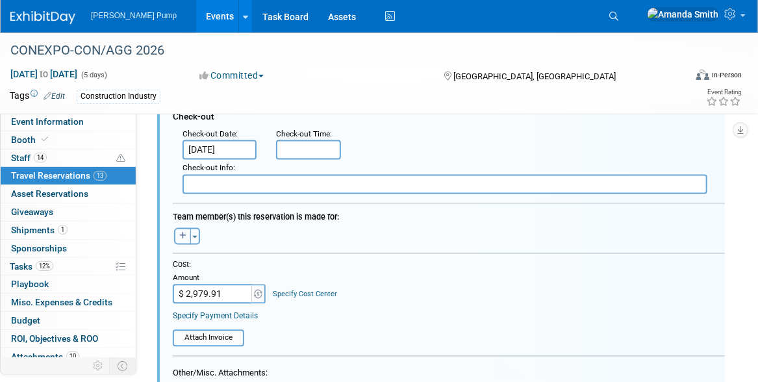
click at [181, 233] on icon "button" at bounding box center [182, 237] width 7 height 8
select select
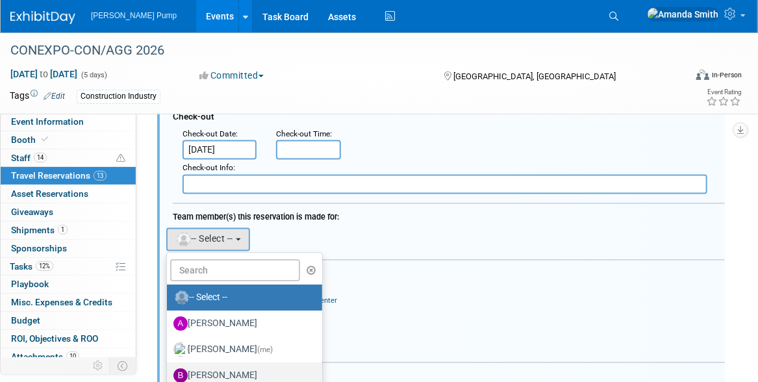
click at [247, 366] on label "[PERSON_NAME]" at bounding box center [241, 376] width 136 height 21
click at [169, 370] on input "[PERSON_NAME]" at bounding box center [164, 374] width 8 height 8
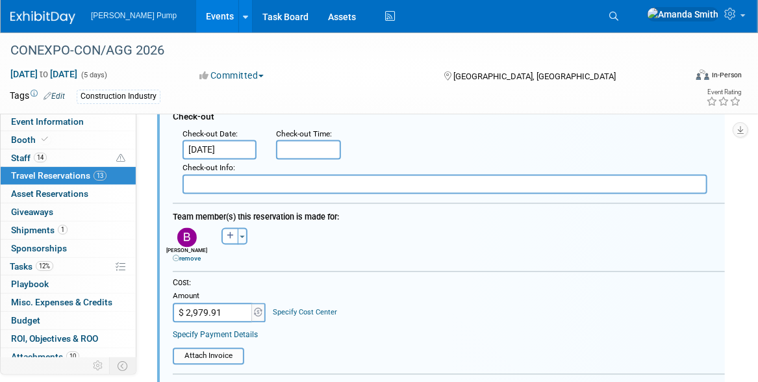
click at [380, 225] on div "[PERSON_NAME] remove [PERSON_NAME] (me) remove [PERSON_NAME] remove" at bounding box center [449, 244] width 572 height 38
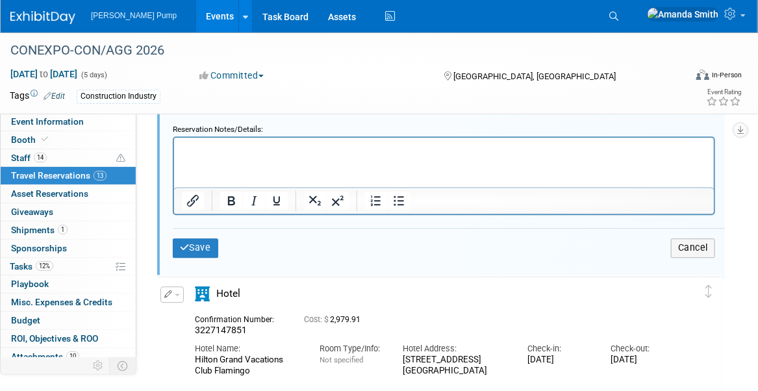
scroll to position [1291, 0]
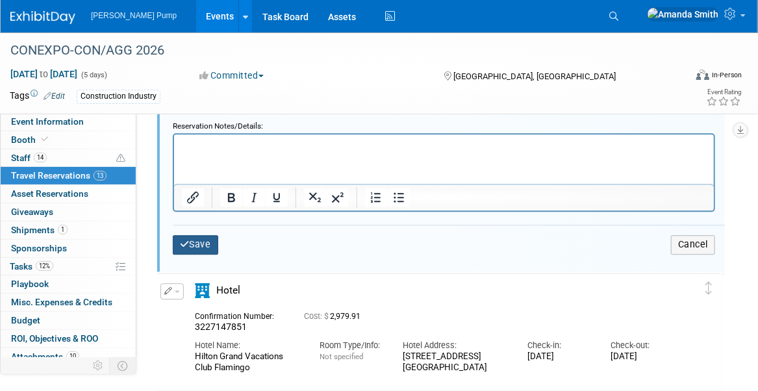
click at [195, 238] on button "Save" at bounding box center [195, 244] width 45 height 19
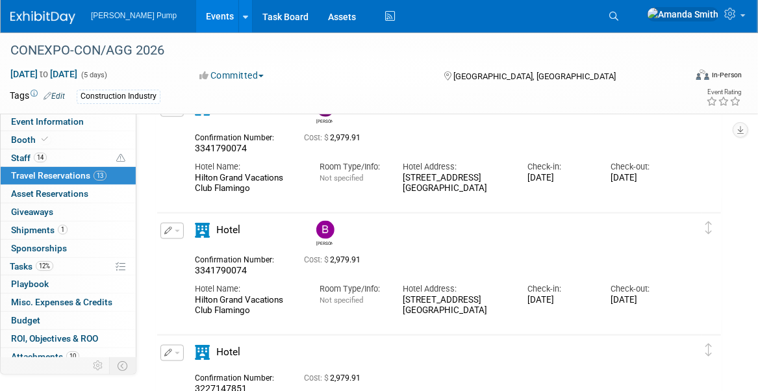
scroll to position [706, 0]
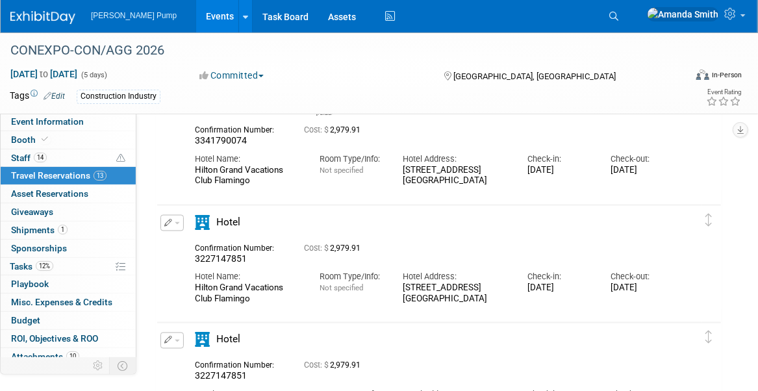
click at [164, 220] on icon "button" at bounding box center [168, 223] width 8 height 8
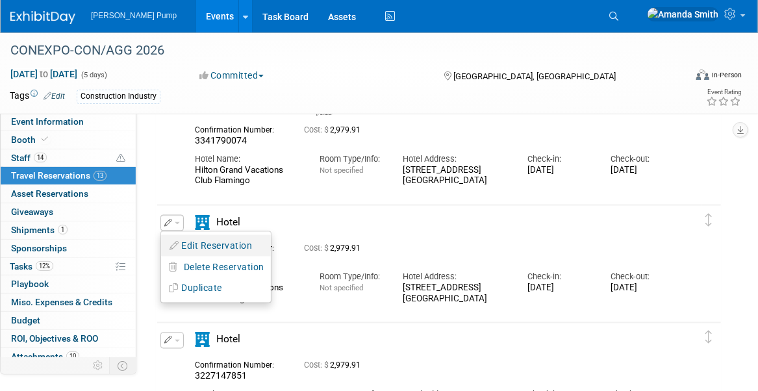
click at [201, 240] on button "Edit Reservation" at bounding box center [216, 246] width 110 height 19
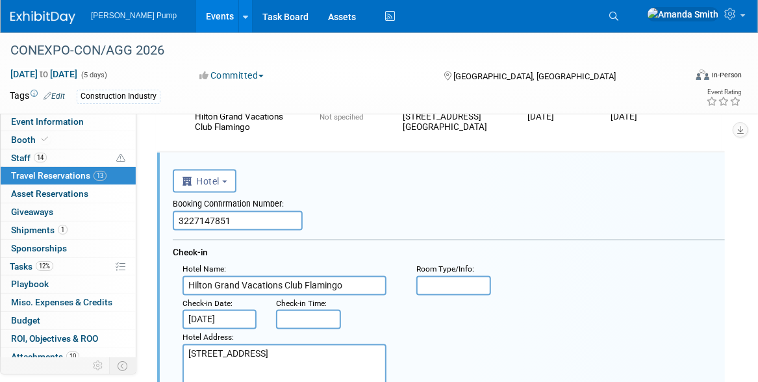
scroll to position [763, 0]
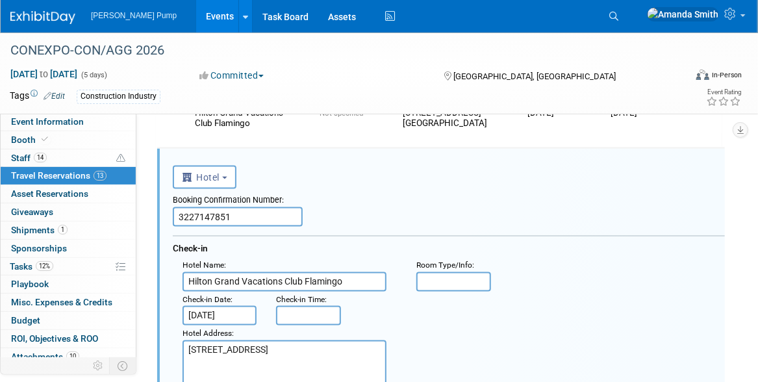
drag, startPoint x: 252, startPoint y: 218, endPoint x: 133, endPoint y: 229, distance: 120.1
paste input "337391900"
type input "3337391900"
click at [387, 209] on div "Booking Confirmation Number: 3337391900" at bounding box center [449, 208] width 552 height 38
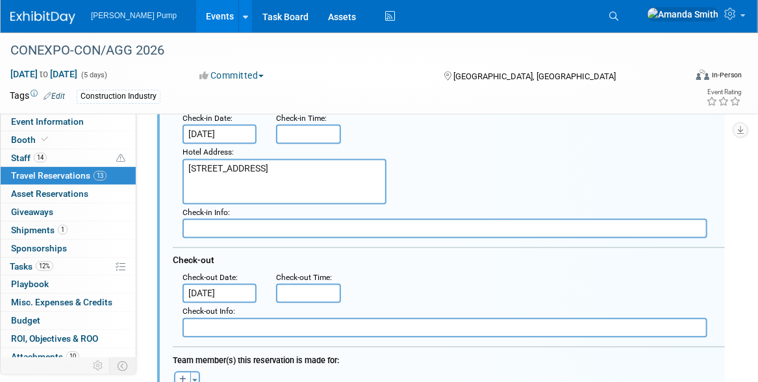
scroll to position [958, 0]
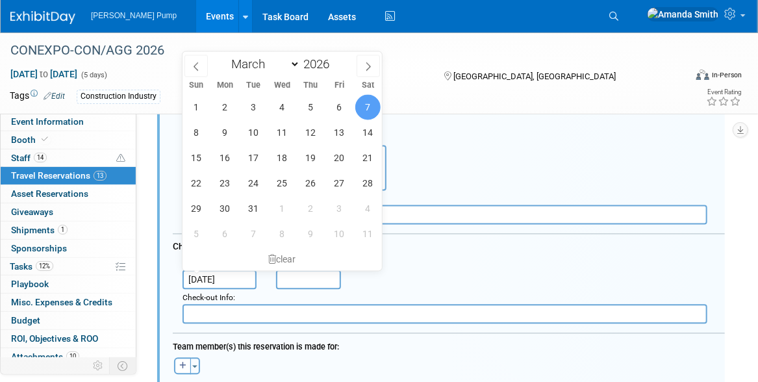
click at [217, 277] on input "[DATE]" at bounding box center [220, 279] width 74 height 19
click at [338, 110] on span "6" at bounding box center [339, 107] width 25 height 25
type input "[DATE]"
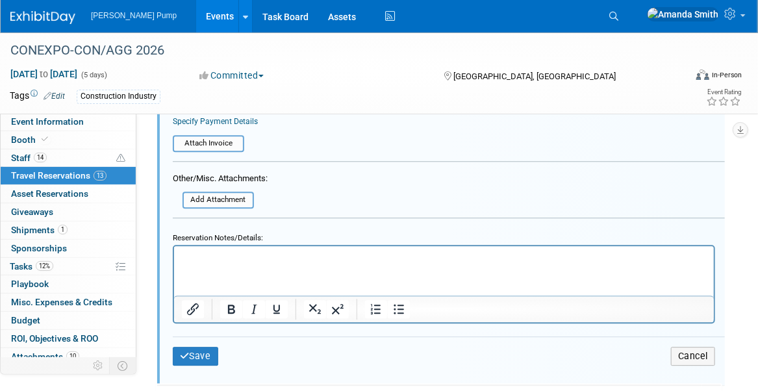
scroll to position [1348, 0]
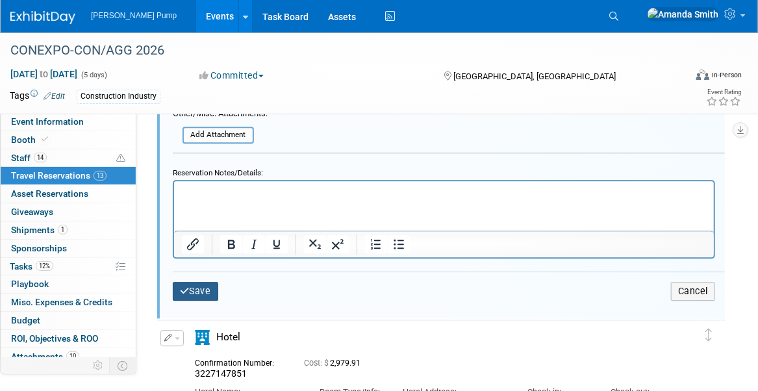
click at [191, 290] on button "Save" at bounding box center [195, 291] width 45 height 19
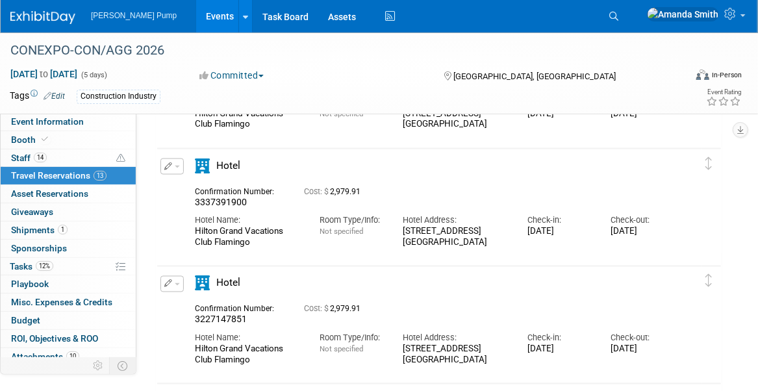
scroll to position [763, 0]
click at [168, 282] on icon "button" at bounding box center [168, 283] width 8 height 8
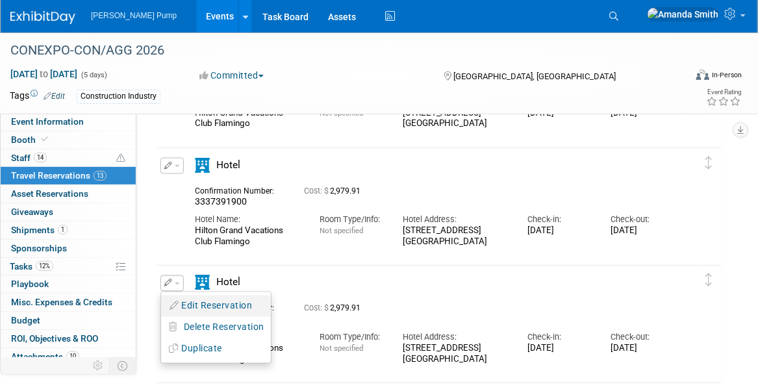
click at [184, 306] on button "Edit Reservation" at bounding box center [216, 306] width 110 height 19
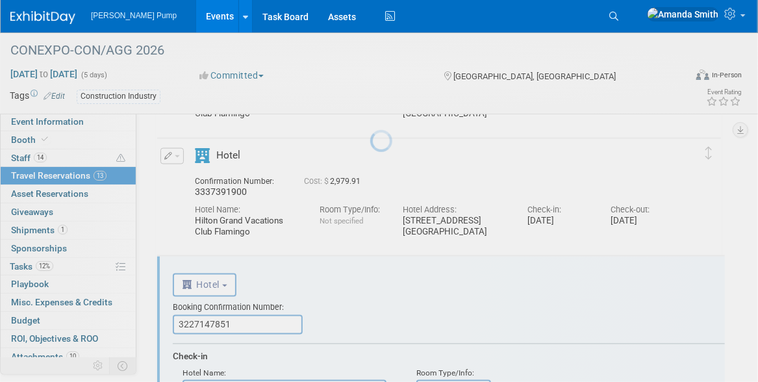
scroll to position [881, 0]
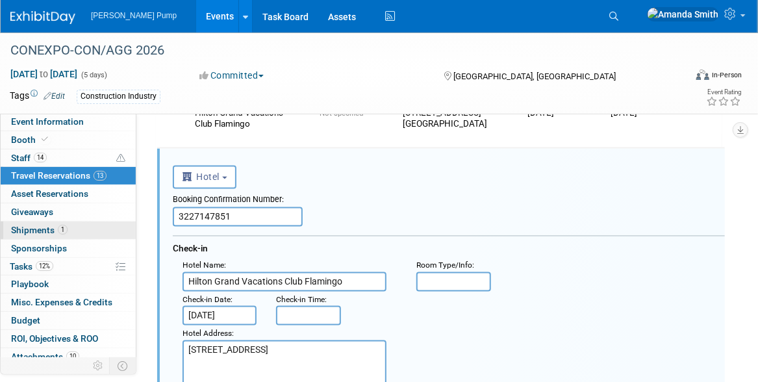
drag, startPoint x: 257, startPoint y: 212, endPoint x: 88, endPoint y: 226, distance: 169.5
click at [88, 226] on div "Event Information Event Info Booth Booth 14 Staff 14 Staff 13 Travel Reservatio…" at bounding box center [379, 314] width 758 height 2327
paste input "337391900"
type input "3337391900"
click at [370, 249] on div "Check-in" at bounding box center [449, 246] width 552 height 21
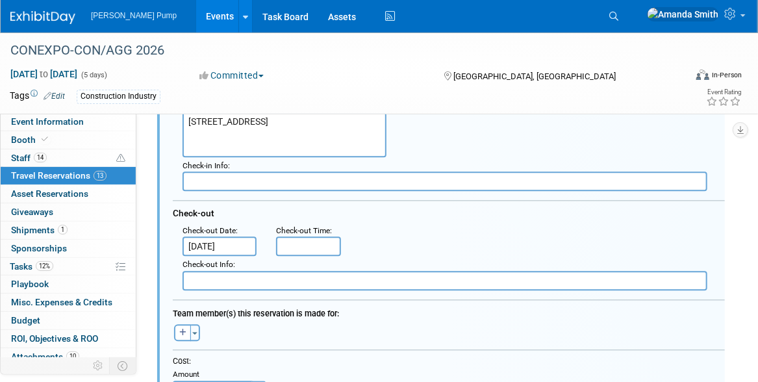
scroll to position [1141, 0]
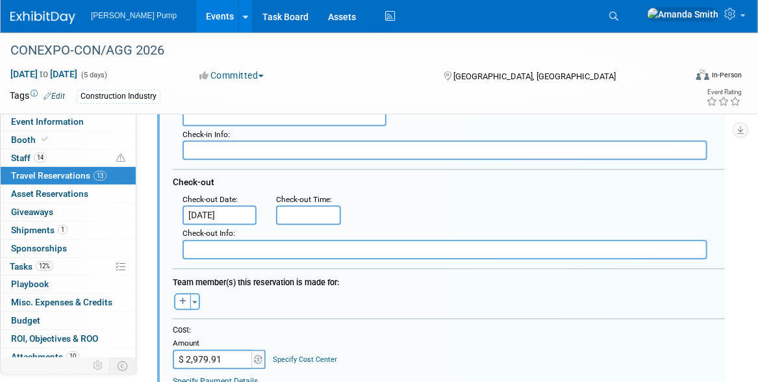
click at [217, 212] on input "[DATE]" at bounding box center [220, 214] width 74 height 19
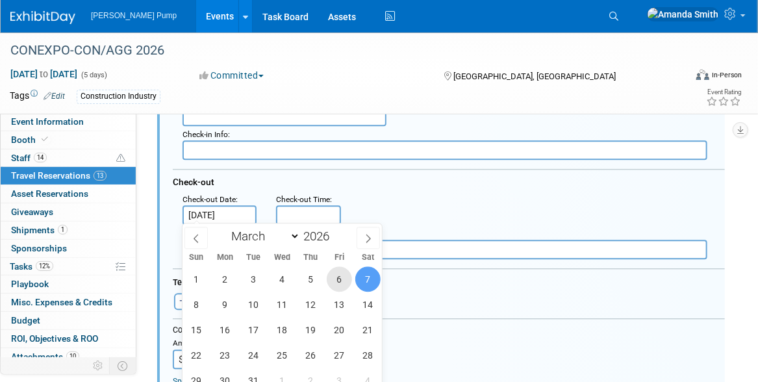
click at [342, 275] on span "6" at bounding box center [339, 278] width 25 height 25
type input "[DATE]"
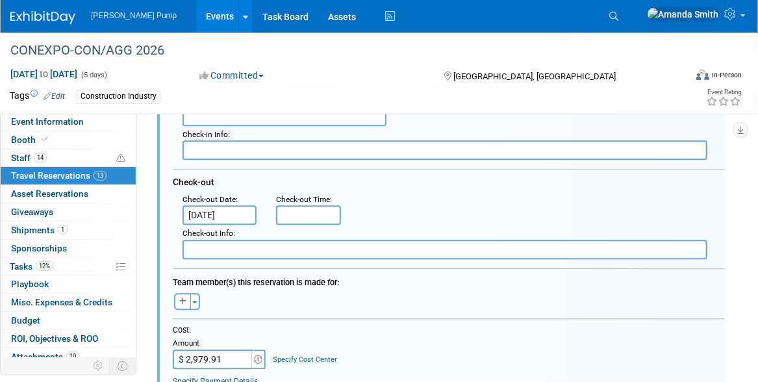
click at [311, 311] on form "<i class="fas fa-plane" style="padding: 6px 4px 6px 1px;"></i> Flight <i class=…" at bounding box center [449, 264] width 552 height 730
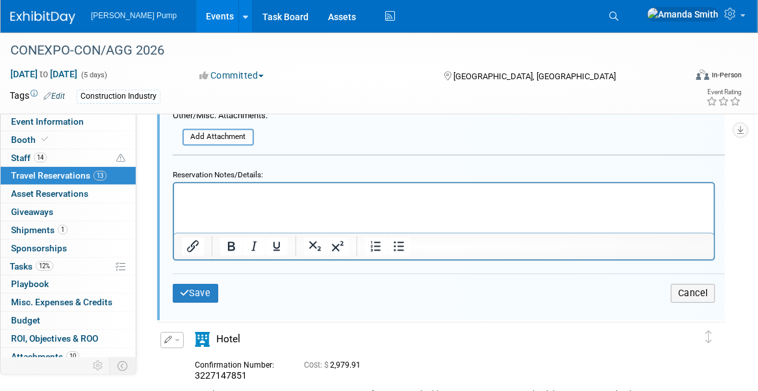
scroll to position [1466, 0]
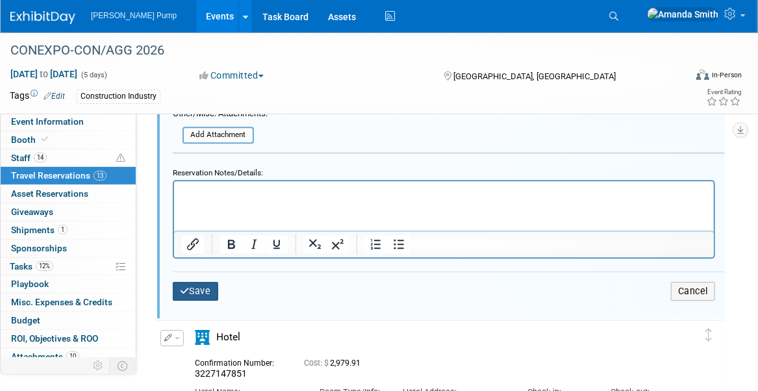
click at [197, 285] on button "Save" at bounding box center [195, 291] width 45 height 19
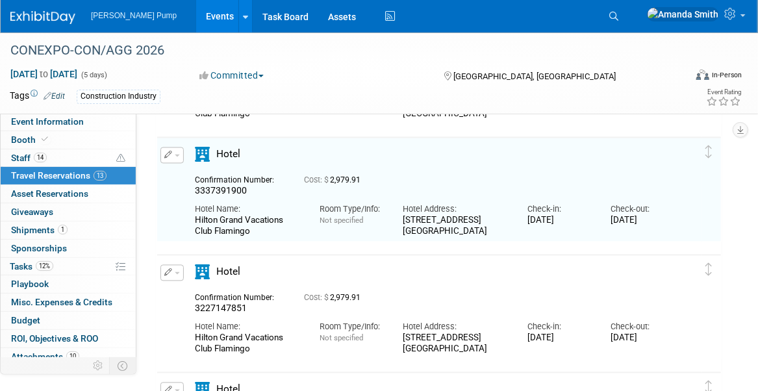
scroll to position [881, 0]
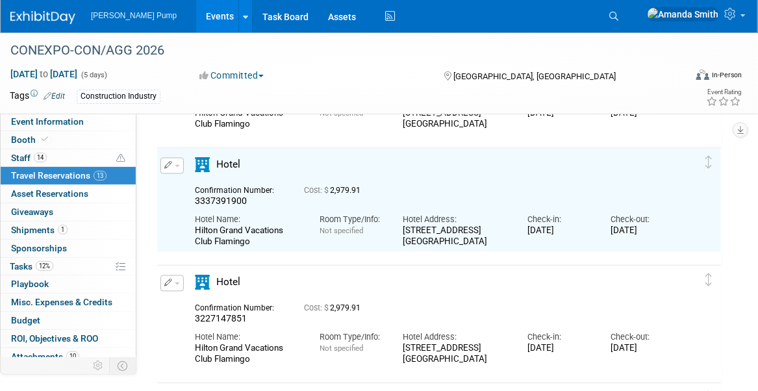
click at [306, 285] on div "Hotel" at bounding box center [247, 286] width 125 height 23
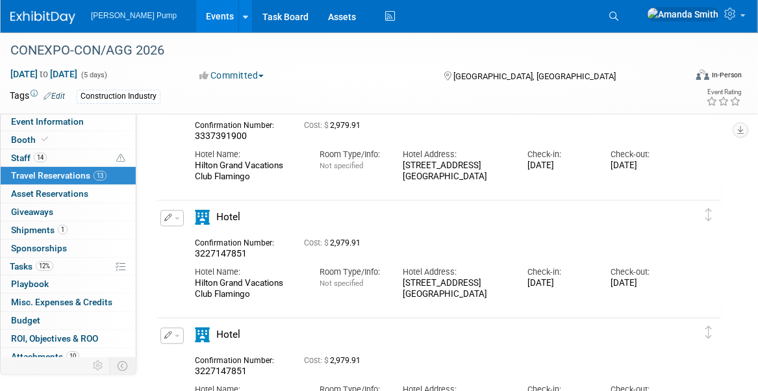
scroll to position [1011, 0]
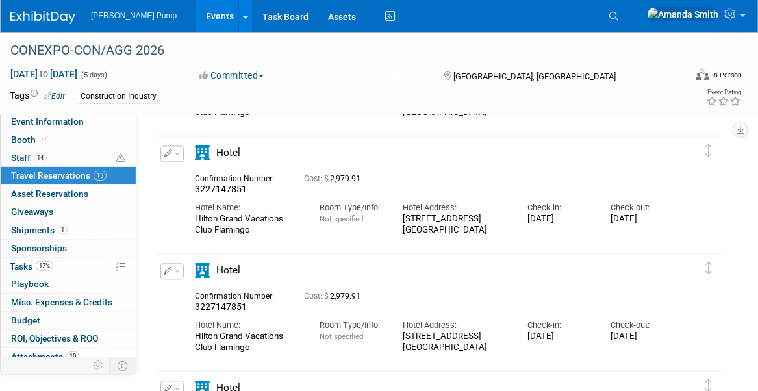
click at [169, 151] on icon "button" at bounding box center [168, 153] width 8 height 8
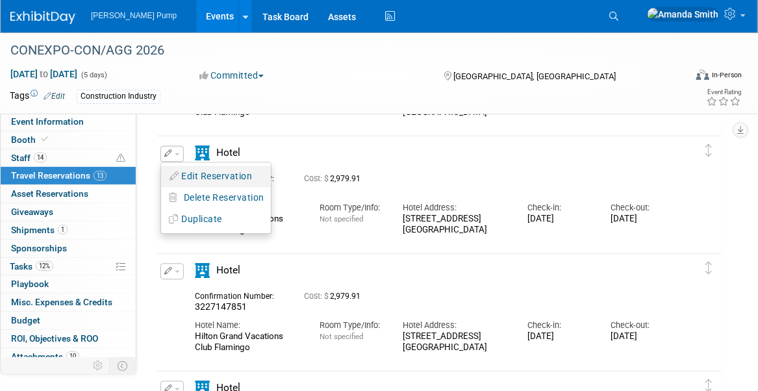
click at [198, 172] on button "Edit Reservation" at bounding box center [216, 176] width 110 height 19
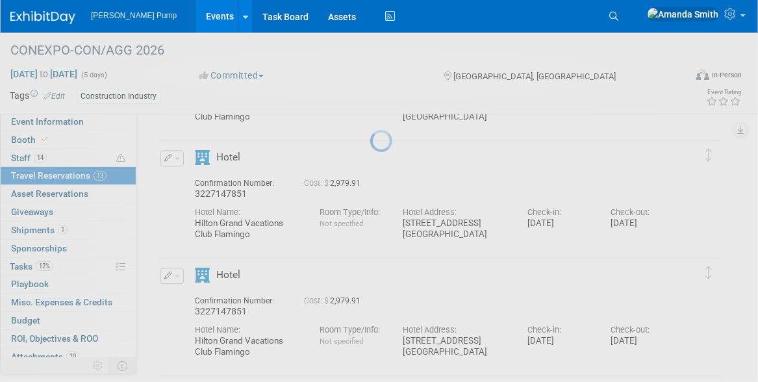
select select "2"
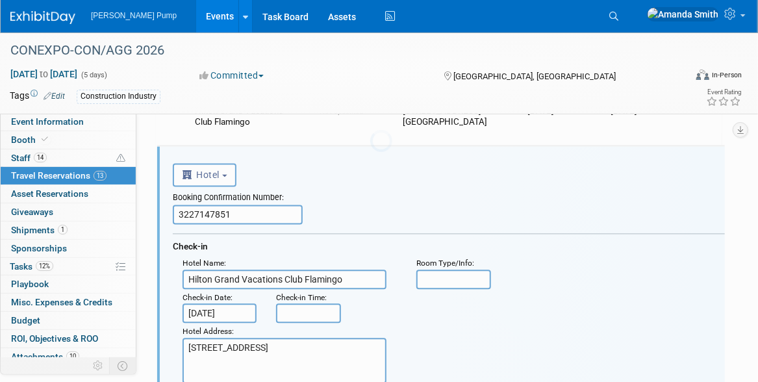
scroll to position [0, 0]
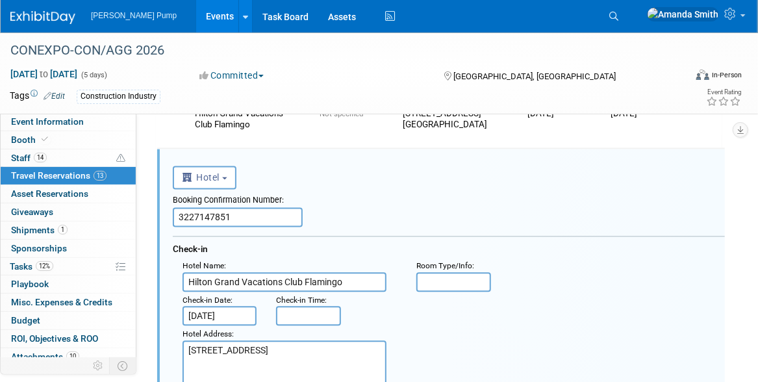
drag, startPoint x: 236, startPoint y: 214, endPoint x: 131, endPoint y: 220, distance: 105.4
click at [131, 220] on div "Event Information Event Info Booth Booth 14 Staff 14 Staff 13 Travel Reservatio…" at bounding box center [379, 197] width 758 height 2327
paste input "33688806"
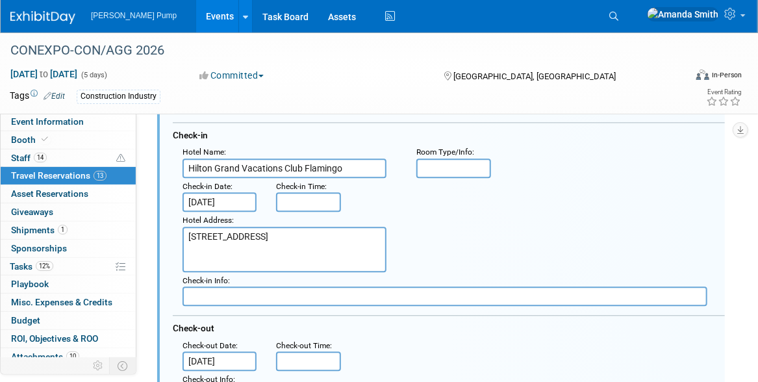
scroll to position [1129, 0]
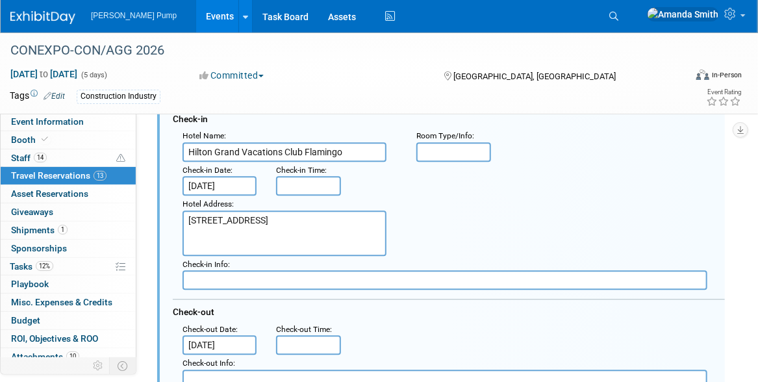
type input "3336888061"
click at [206, 181] on input "[DATE]" at bounding box center [220, 185] width 74 height 19
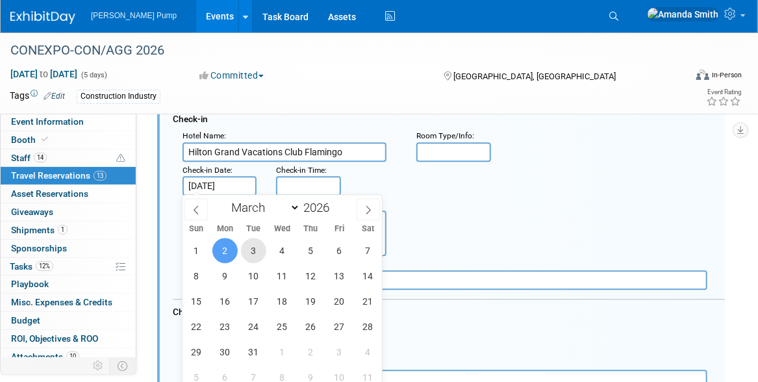
click at [250, 248] on span "3" at bounding box center [253, 250] width 25 height 25
type input "[DATE]"
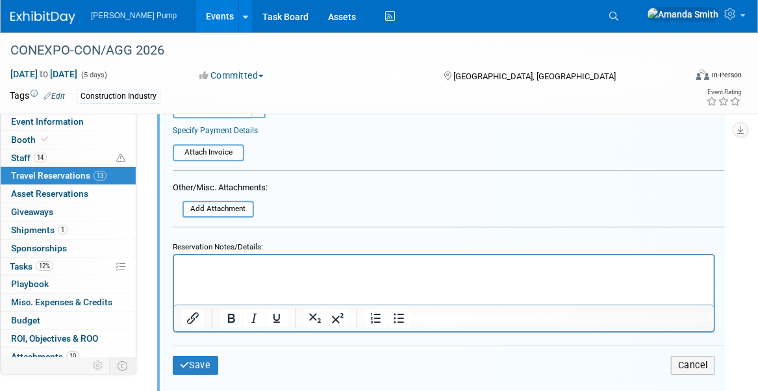
scroll to position [1518, 0]
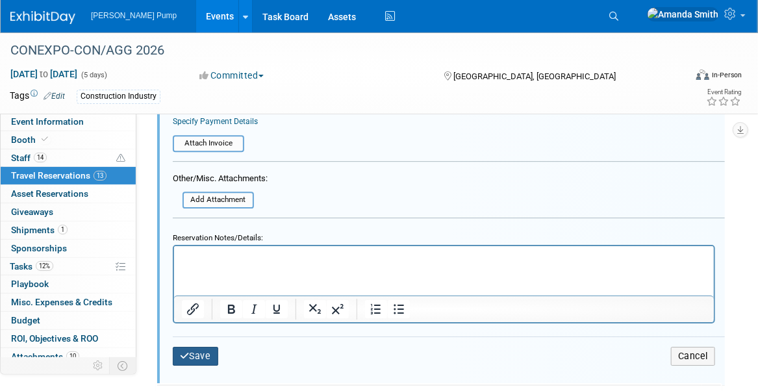
click at [205, 347] on button "Save" at bounding box center [195, 356] width 45 height 19
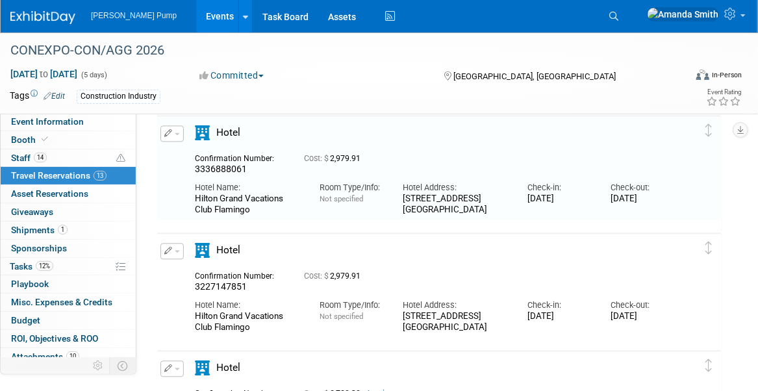
scroll to position [1064, 0]
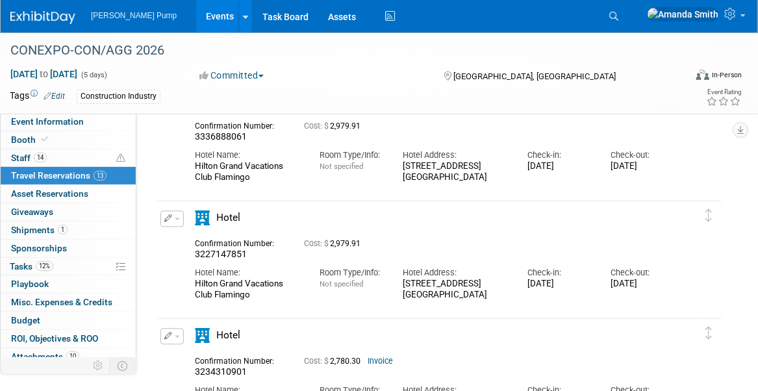
click at [170, 216] on icon "button" at bounding box center [168, 218] width 8 height 8
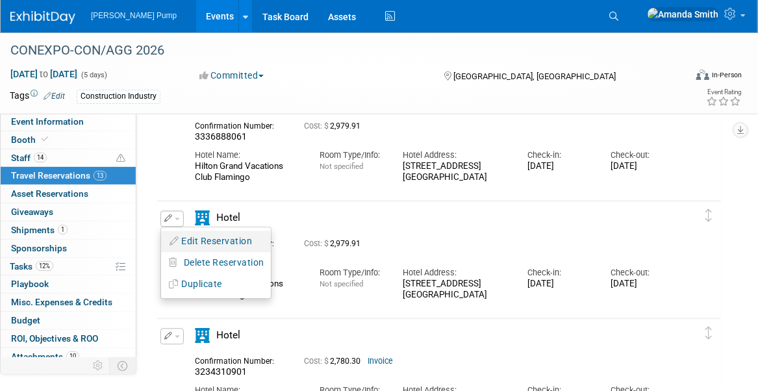
click at [200, 232] on button "Edit Reservation" at bounding box center [216, 241] width 110 height 19
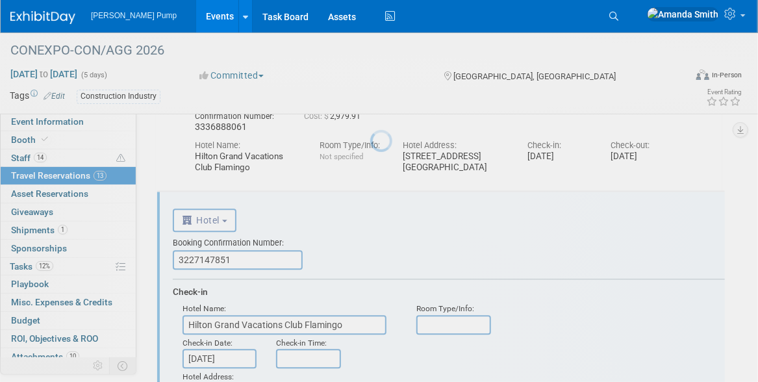
scroll to position [1116, 0]
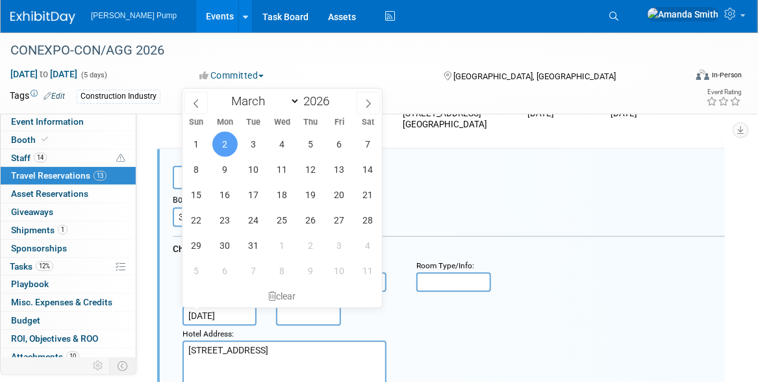
click at [224, 314] on input "[DATE]" at bounding box center [220, 315] width 74 height 19
click at [257, 145] on span "3" at bounding box center [253, 143] width 25 height 25
type input "[DATE]"
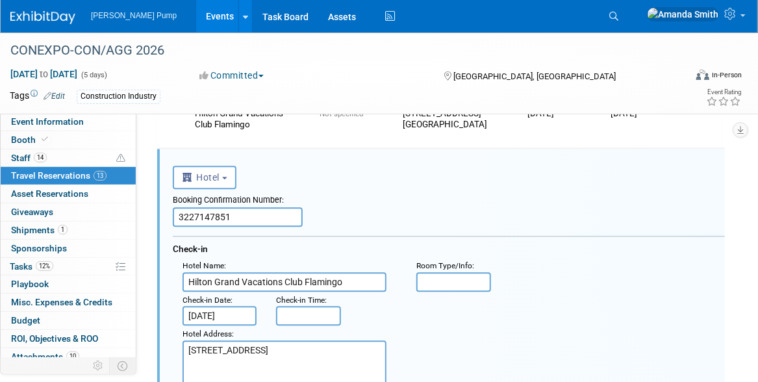
click at [377, 207] on div "Booking Confirmation Number: 3227147851" at bounding box center [449, 208] width 552 height 38
drag, startPoint x: 240, startPoint y: 218, endPoint x: 114, endPoint y: 246, distance: 129.1
click at [114, 246] on div "Event Information Event Info Booth Booth 14 Staff 14 Staff 13 Travel Reservatio…" at bounding box center [379, 86] width 758 height 2341
paste input "33688806"
type input "3336888061"
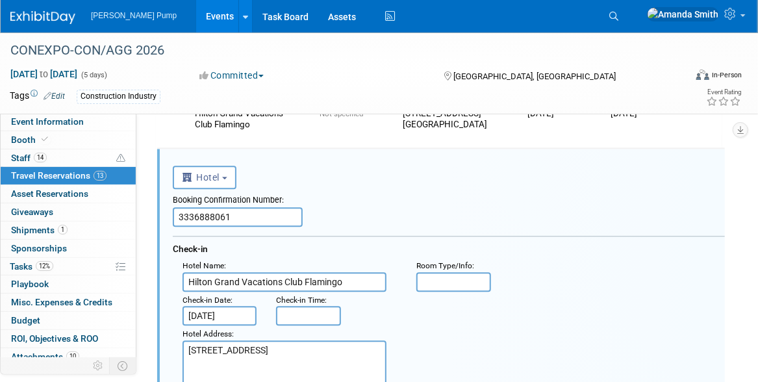
click at [320, 229] on div "Booking Confirmation Number: 3336888061 Check-in Hotel Name : Hilton Grand Vaca…" at bounding box center [449, 354] width 552 height 330
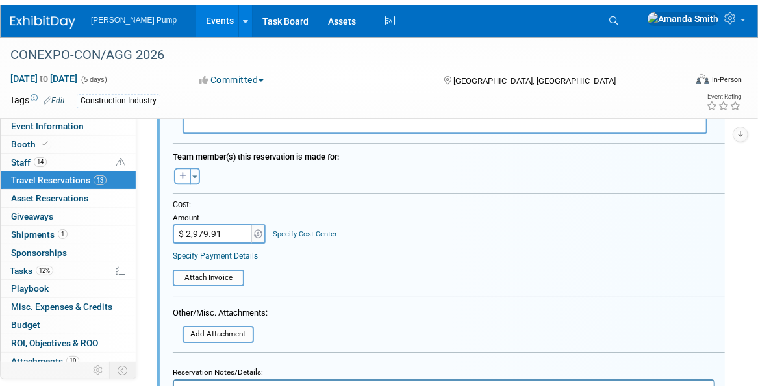
scroll to position [1636, 0]
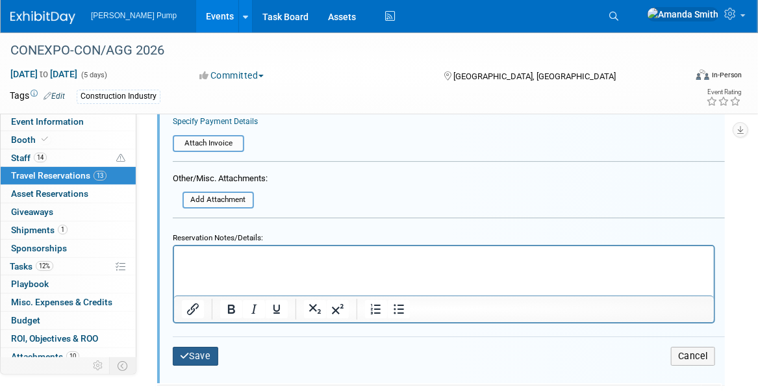
click at [208, 347] on button "Save" at bounding box center [195, 356] width 45 height 19
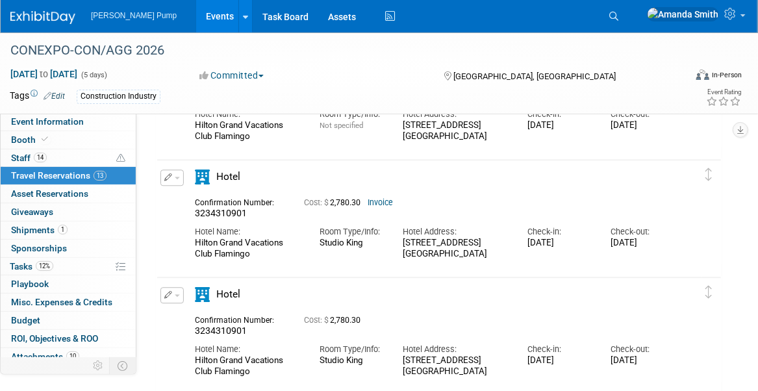
scroll to position [1287, 0]
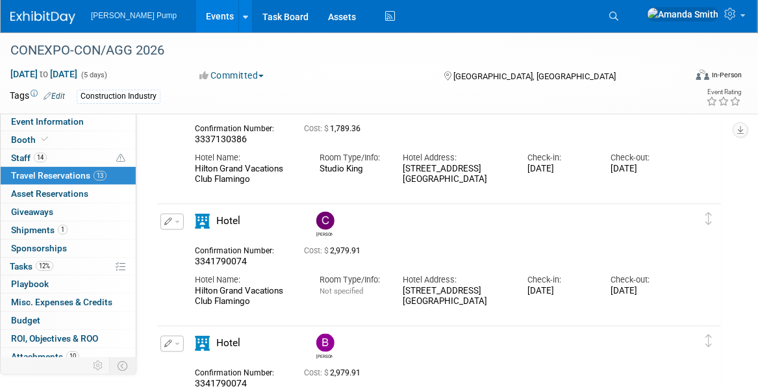
scroll to position [455, 0]
